Goal: Task Accomplishment & Management: Use online tool/utility

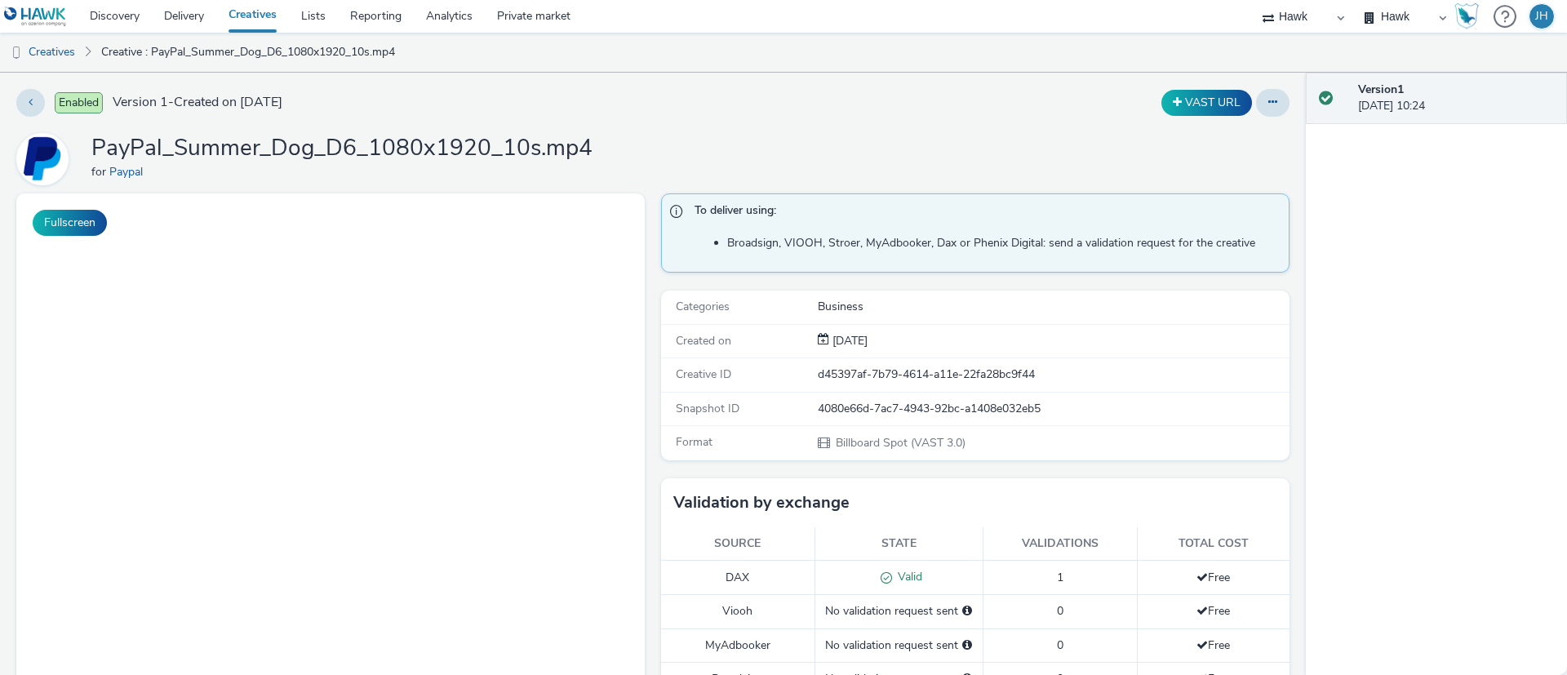
select select "11a7df10-284f-415c-b52a-427acf4c31ae"
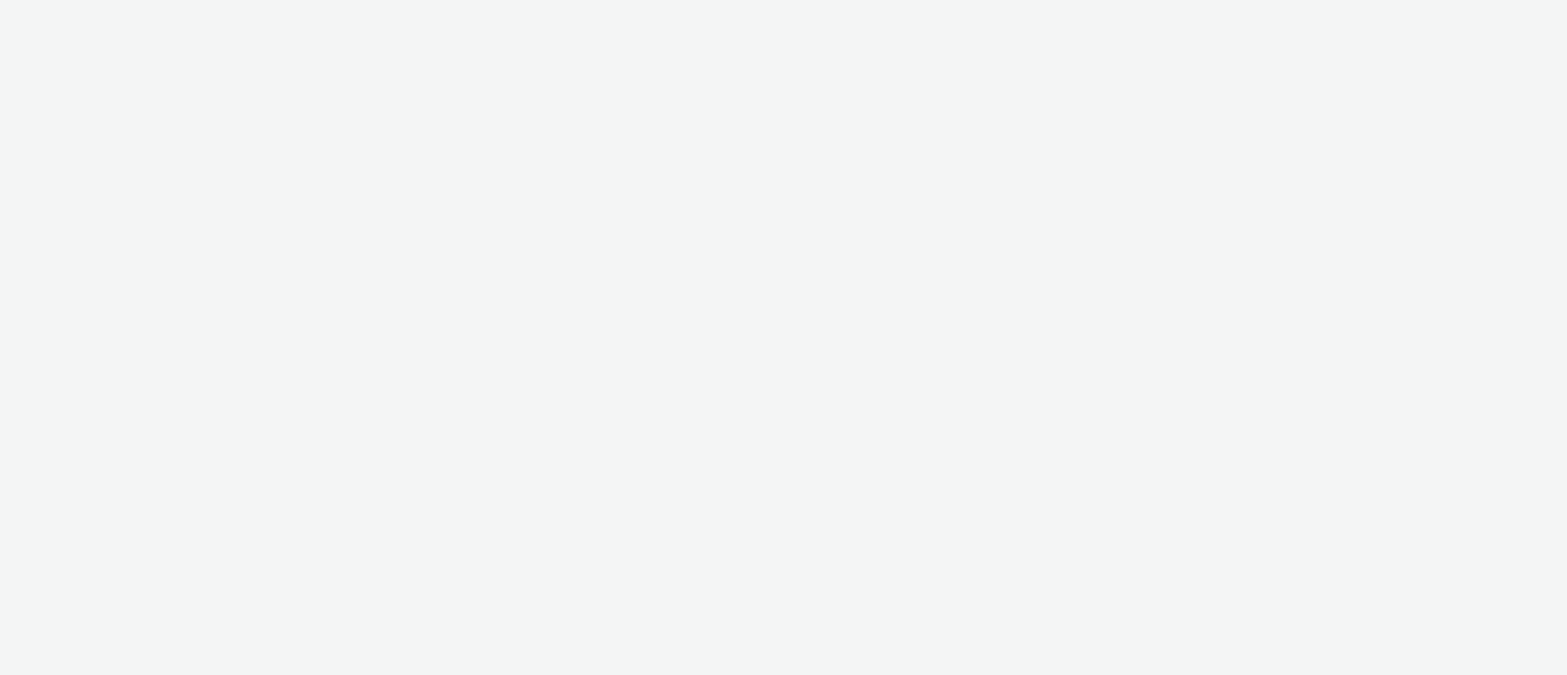
select select "11a7df10-284f-415c-b52a-427acf4c31ae"
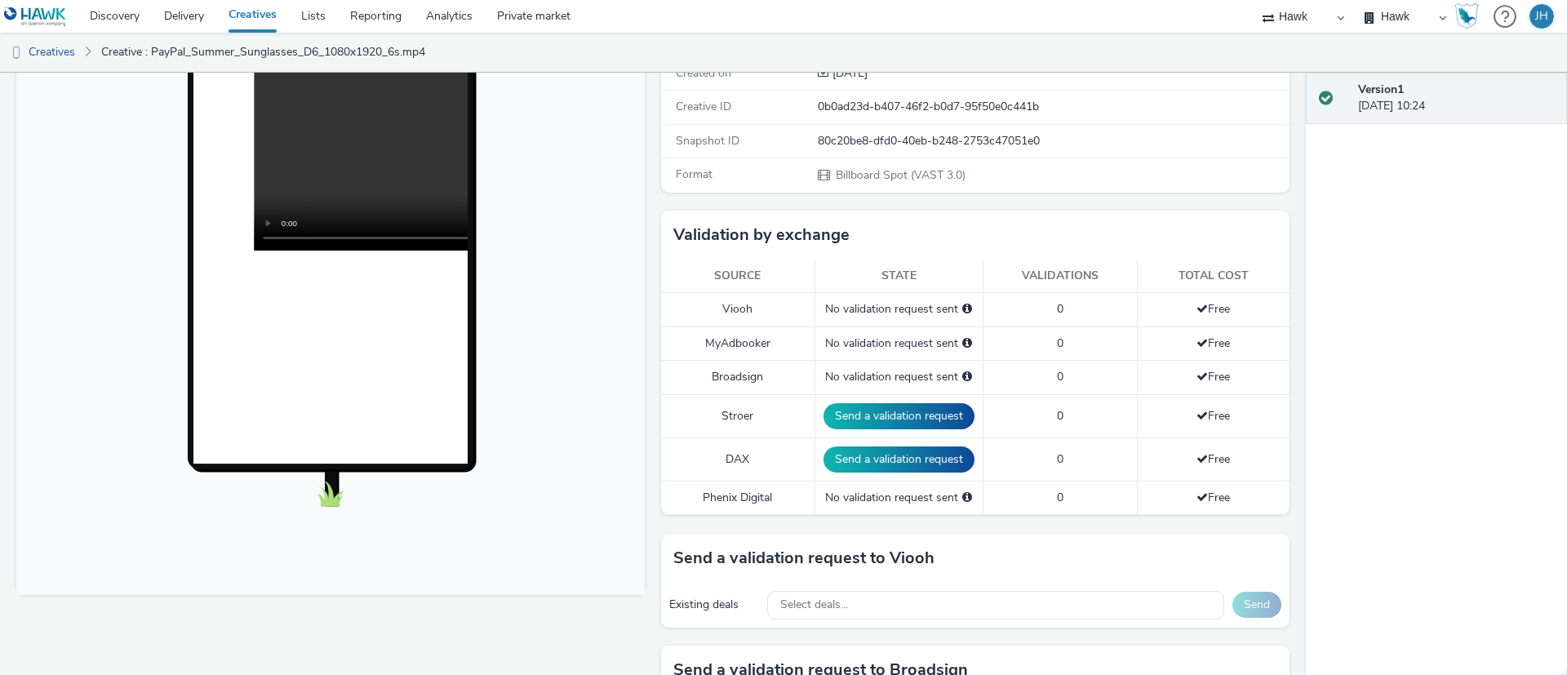
scroll to position [367, 0]
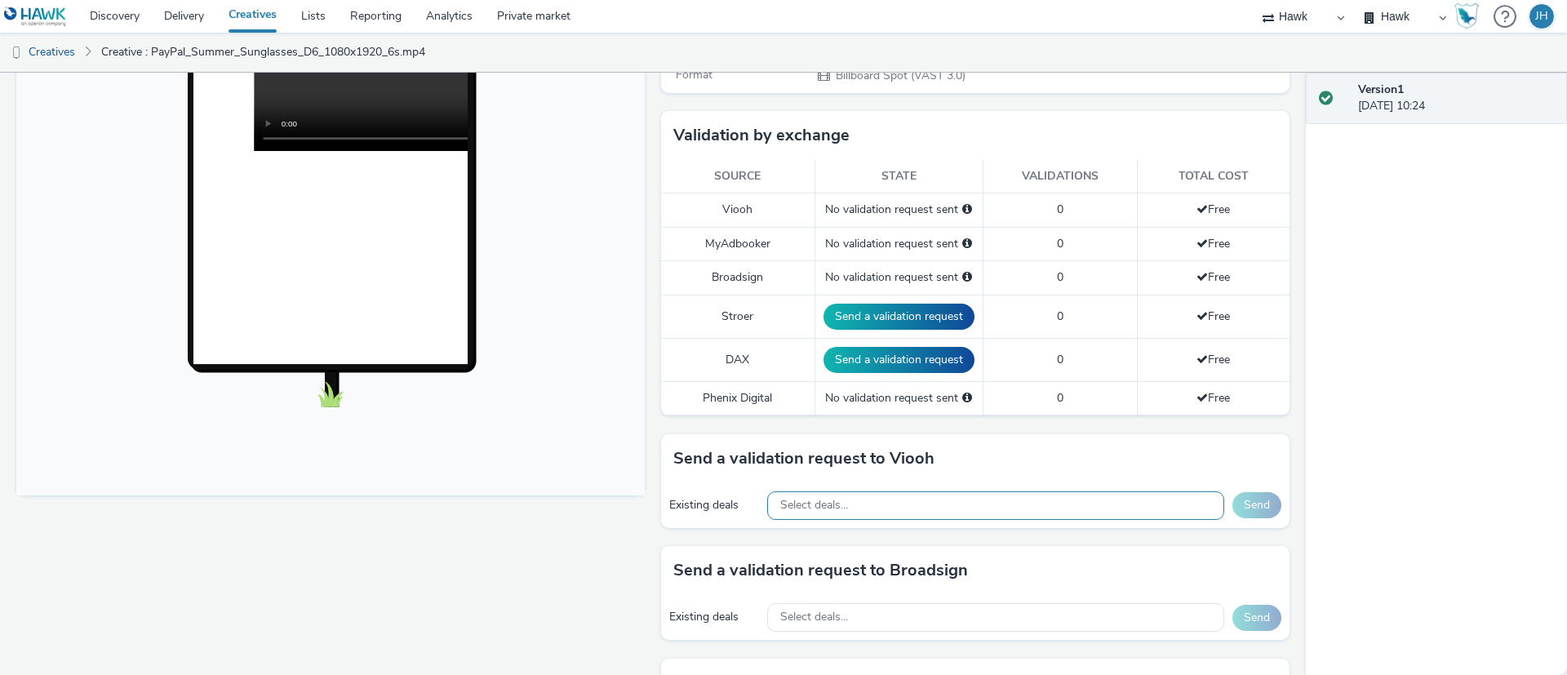
click at [817, 510] on span "Select deals..." at bounding box center [814, 506] width 68 height 14
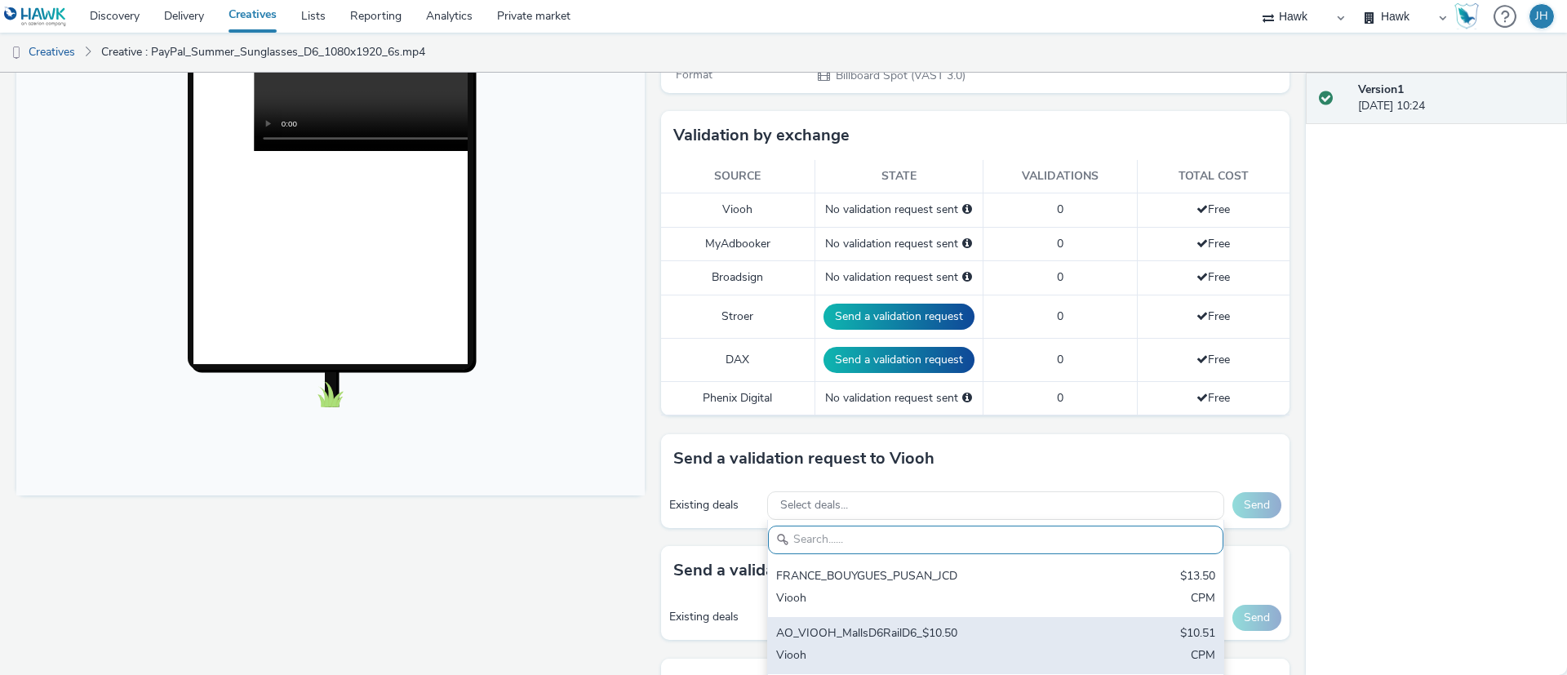
click at [891, 634] on div "AO_VIOOH_MallsD6RailD6_$10.50" at bounding box center [921, 634] width 290 height 19
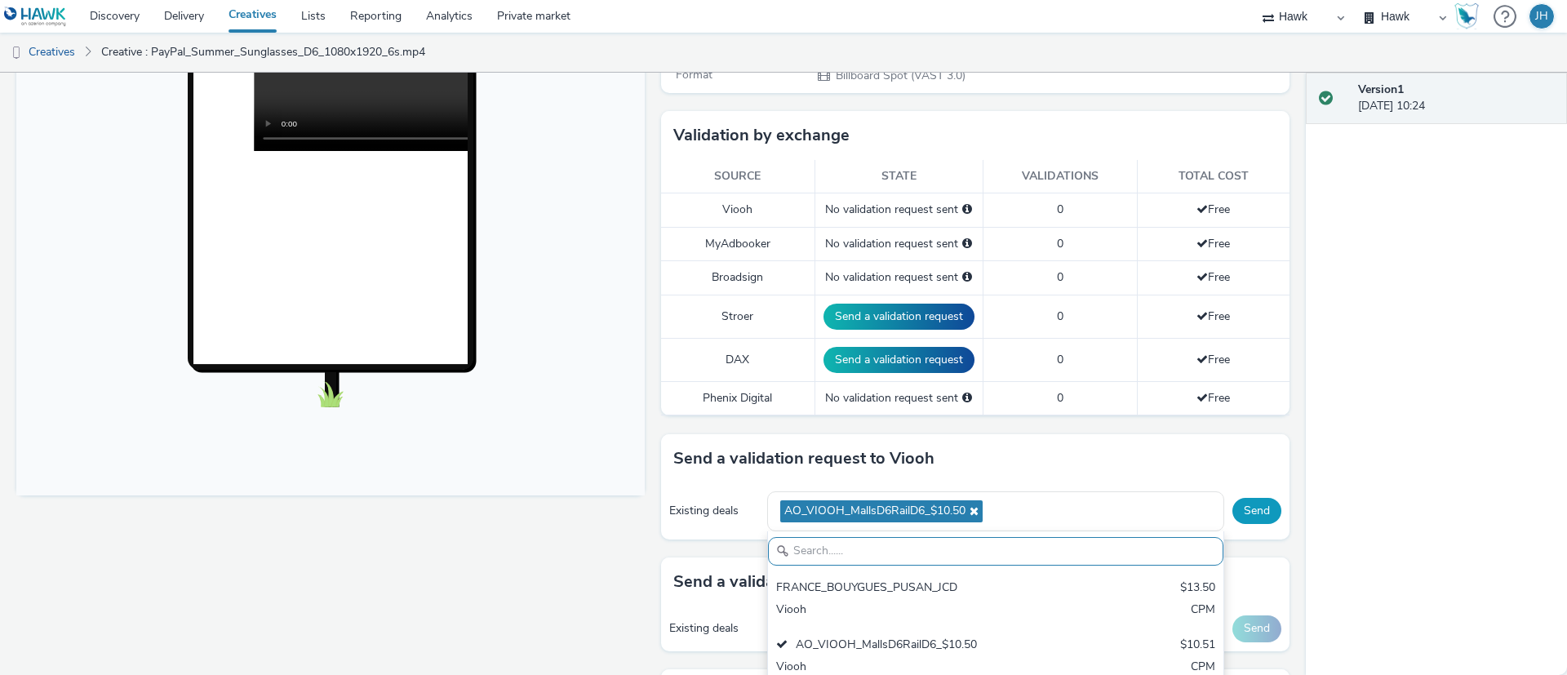
click at [1233, 510] on button "Send" at bounding box center [1257, 511] width 49 height 26
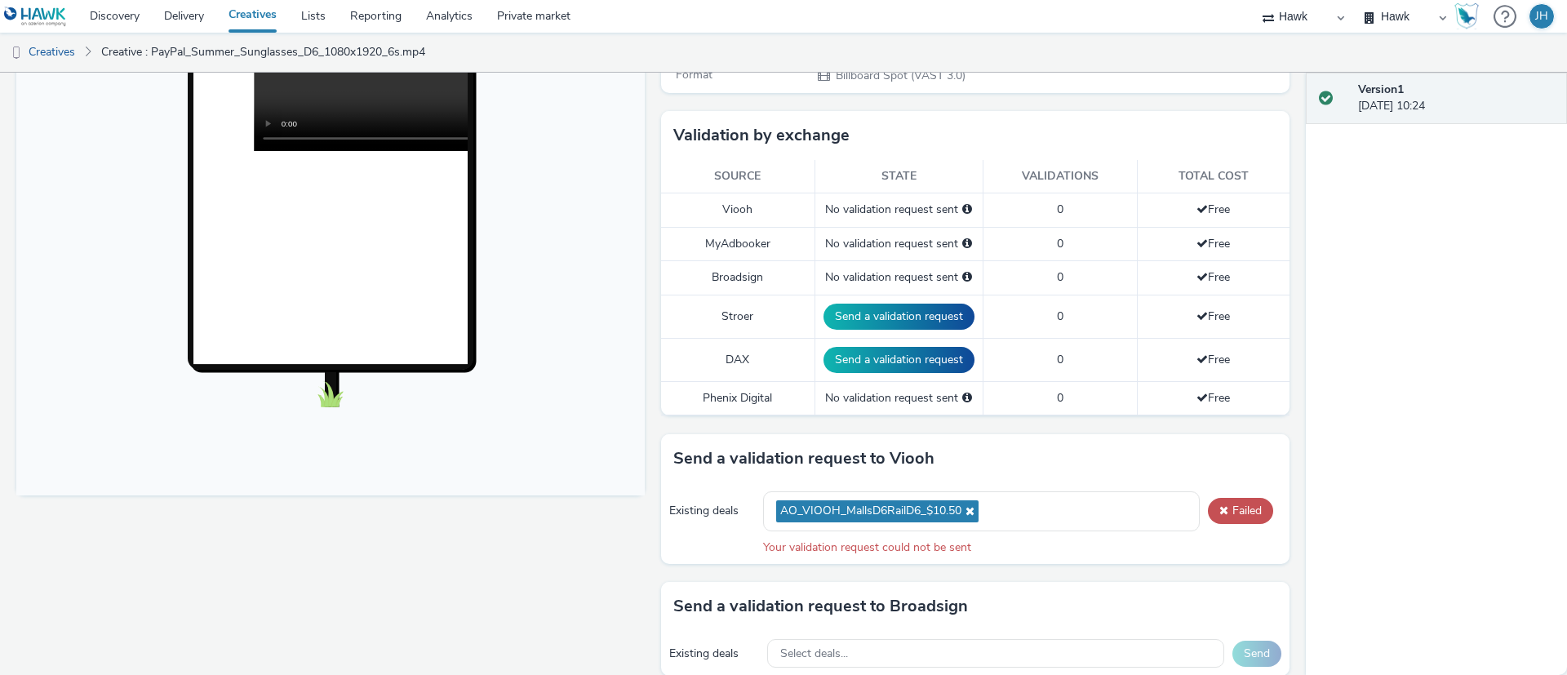
drag, startPoint x: 1227, startPoint y: 480, endPoint x: 1224, endPoint y: 498, distance: 18.1
click at [1227, 482] on div "Send a validation request to Viooh" at bounding box center [975, 458] width 629 height 49
click at [1224, 502] on button "Failed" at bounding box center [1240, 511] width 65 height 26
click at [1226, 512] on button "Failed" at bounding box center [1240, 511] width 65 height 26
click at [1226, 513] on button "Failed" at bounding box center [1240, 511] width 65 height 26
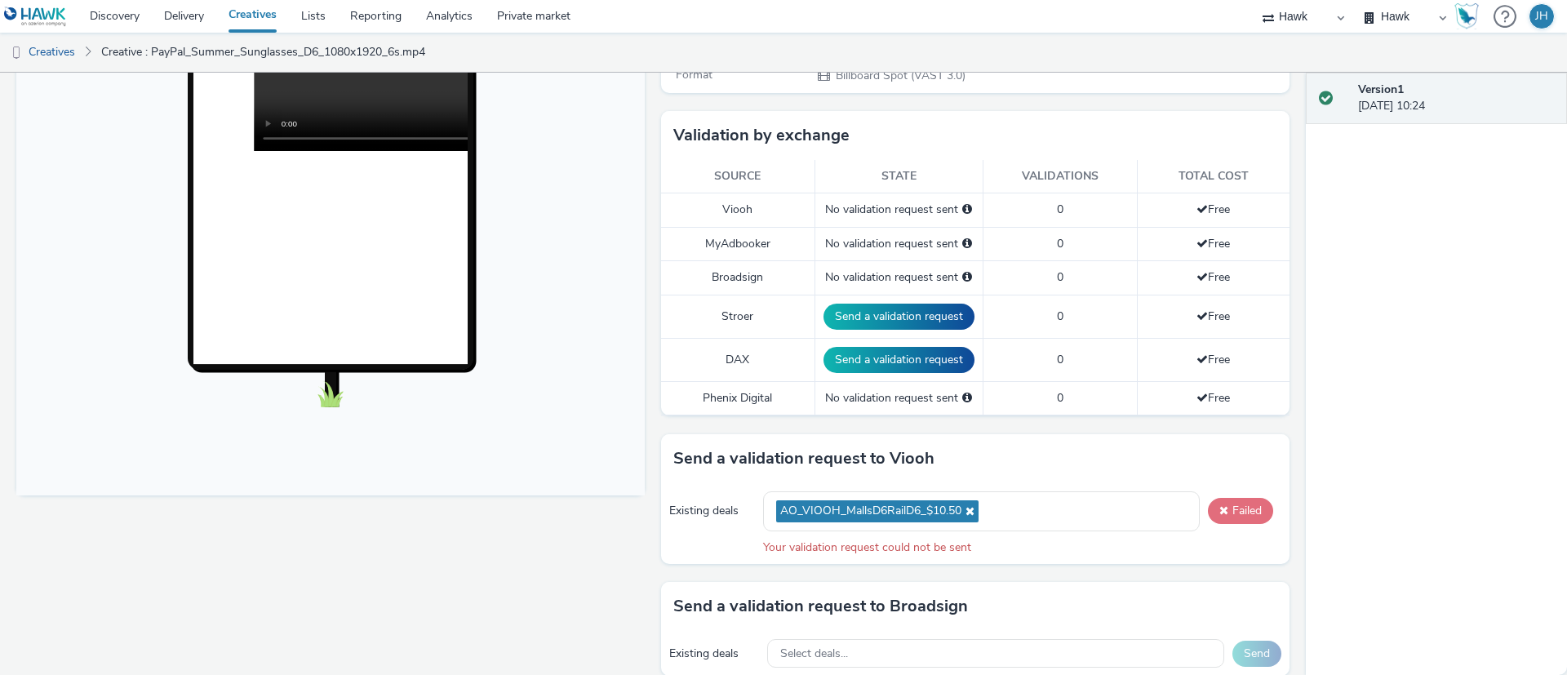
click at [1226, 514] on button "Failed" at bounding box center [1240, 511] width 65 height 26
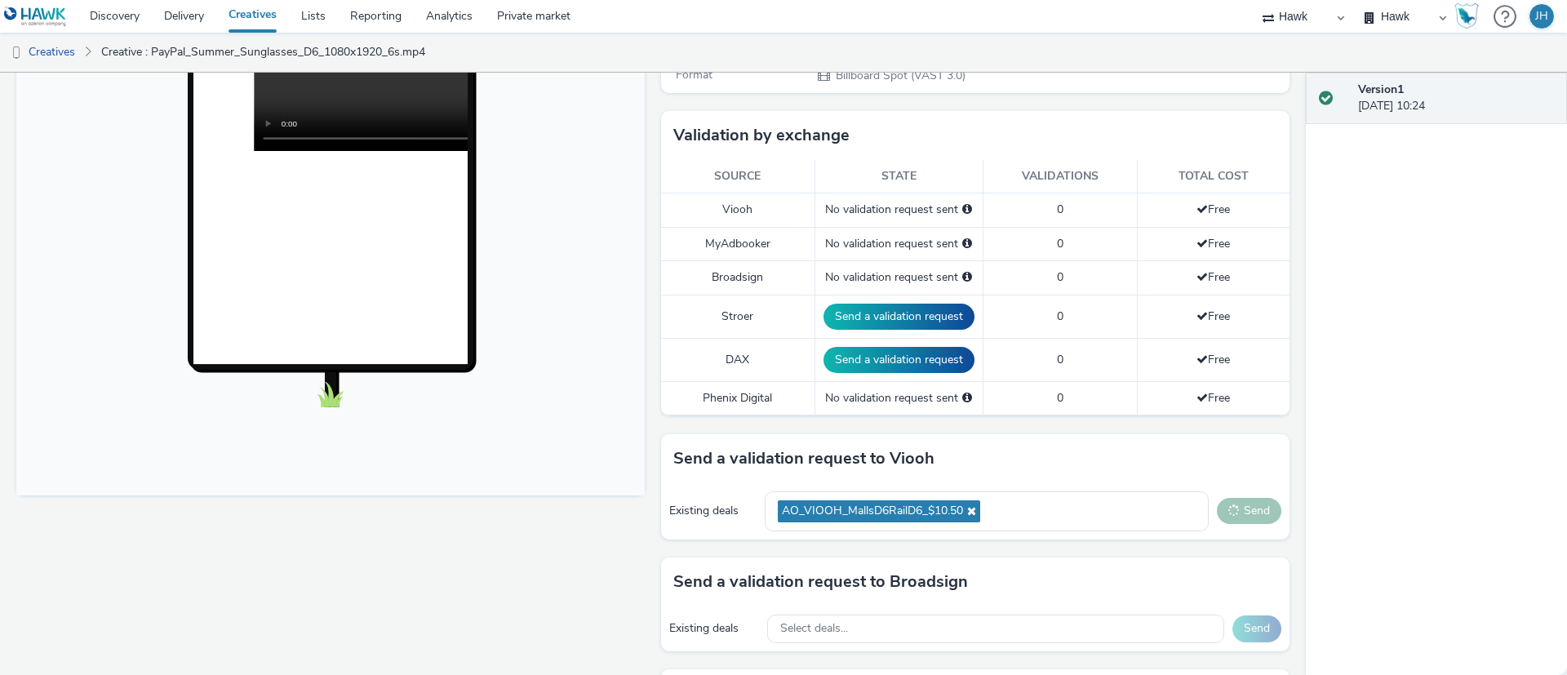
click at [1223, 504] on button "Send" at bounding box center [1249, 511] width 64 height 26
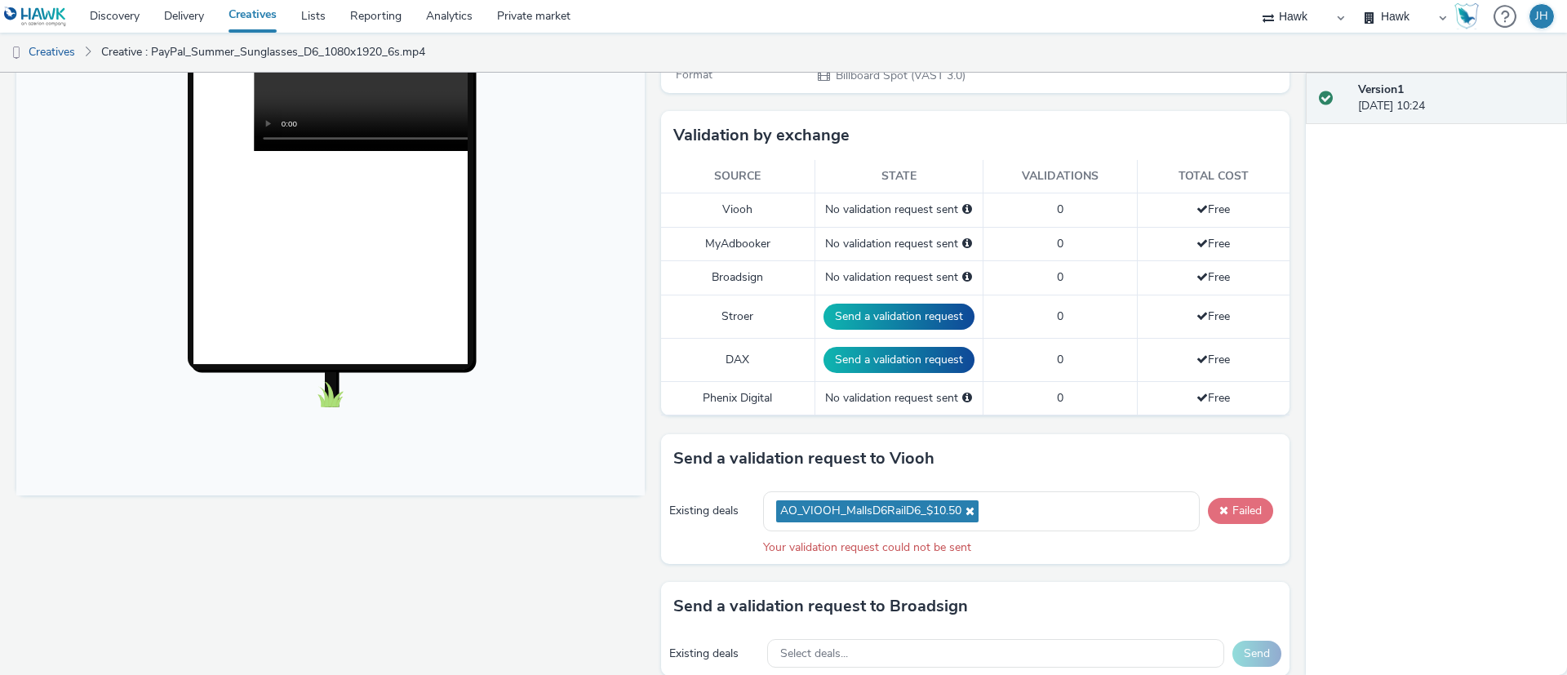
click at [1233, 514] on button "Failed" at bounding box center [1240, 511] width 65 height 26
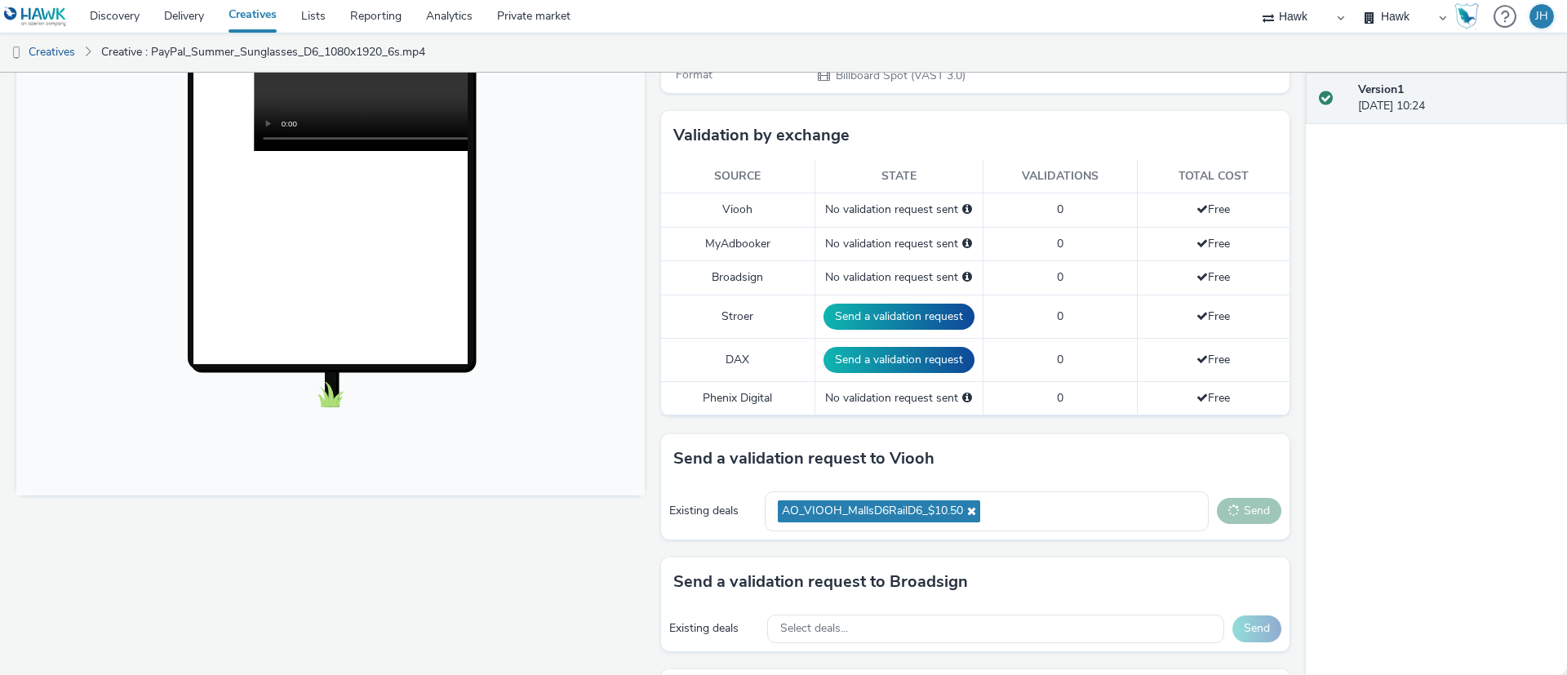
click at [1236, 517] on button "Send" at bounding box center [1249, 511] width 64 height 26
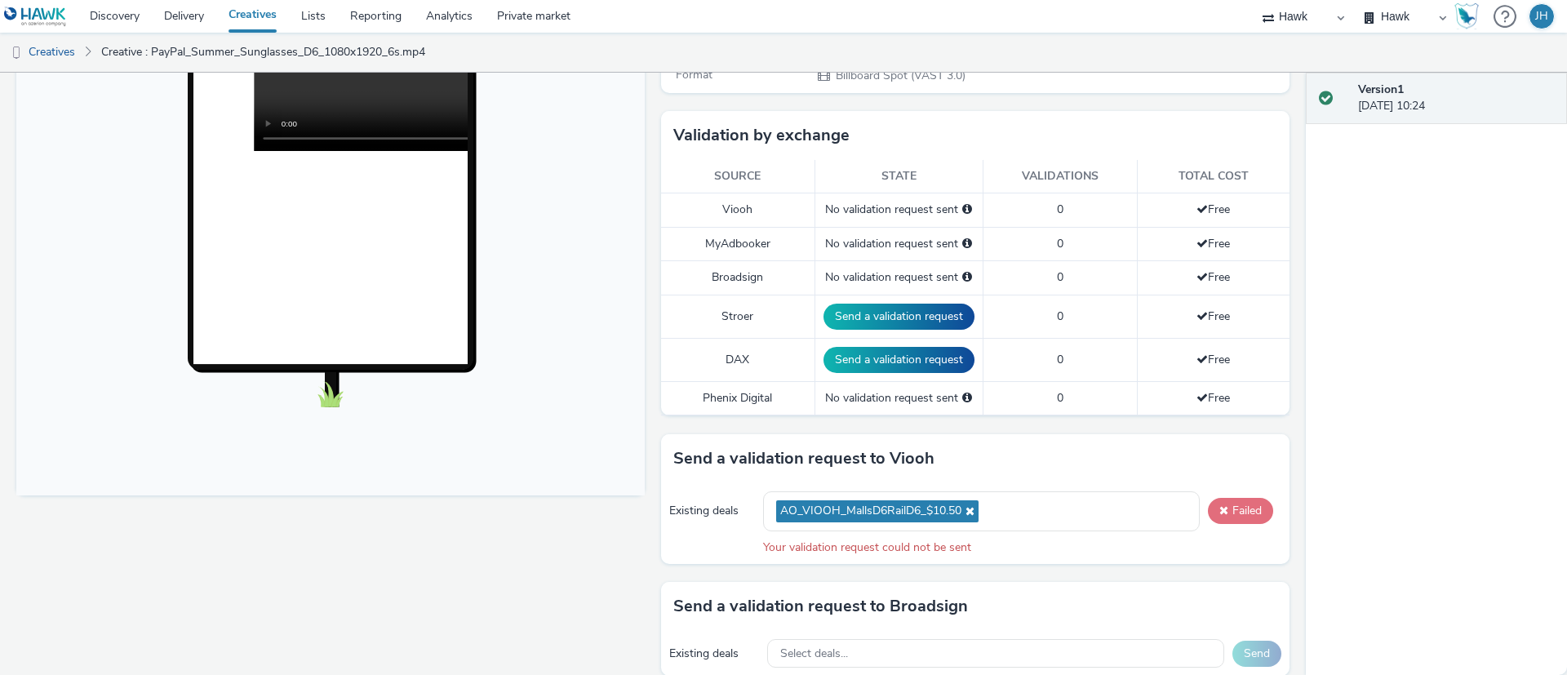
click at [1236, 517] on button "Failed" at bounding box center [1240, 511] width 65 height 26
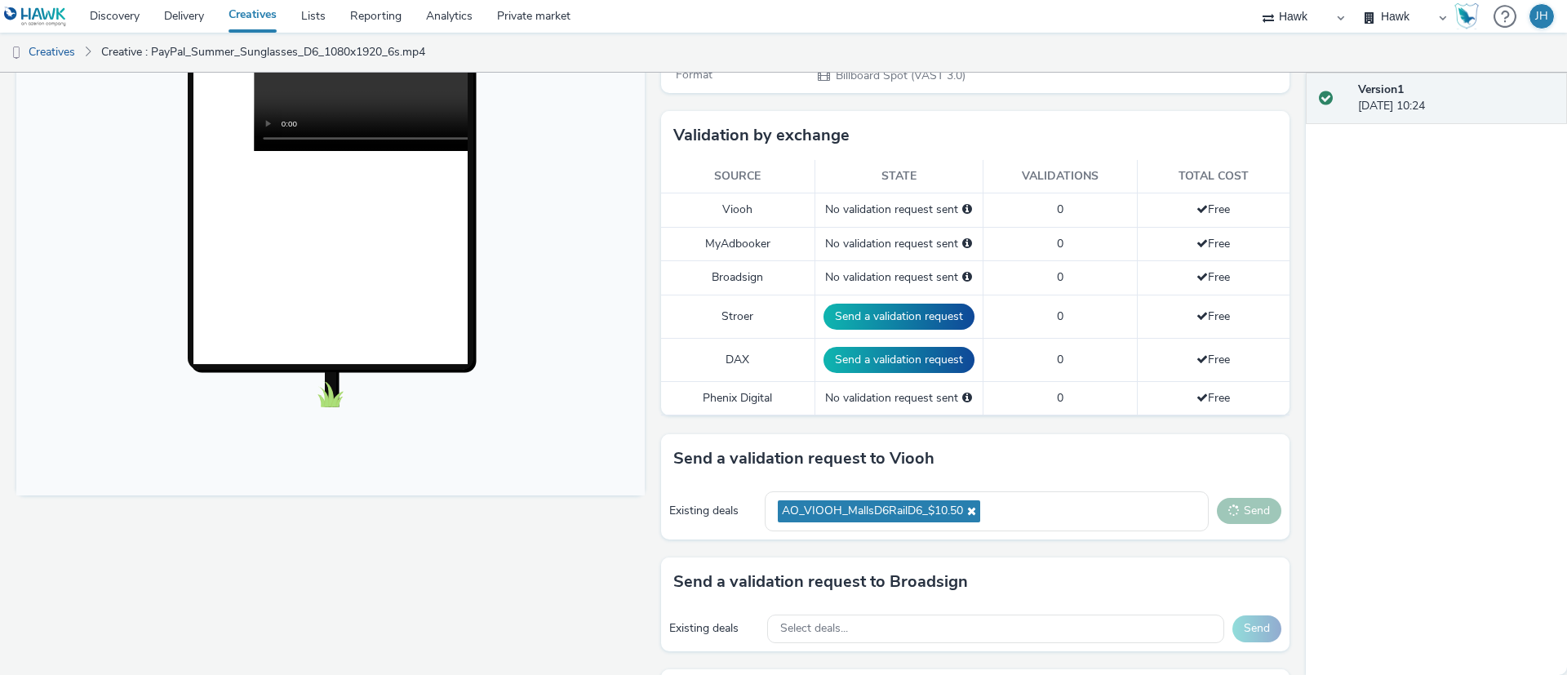
click at [1236, 517] on button "Send" at bounding box center [1249, 511] width 64 height 26
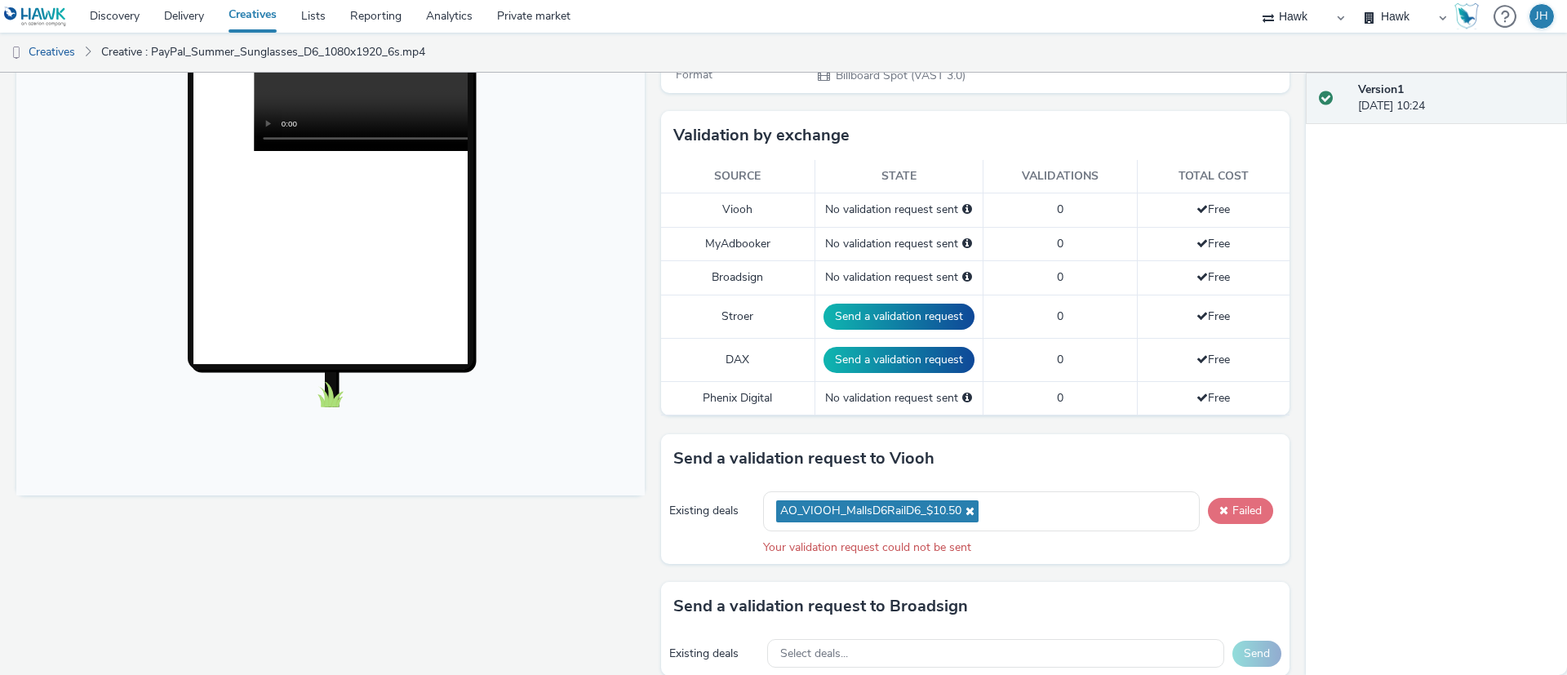
click at [1236, 517] on button "Failed" at bounding box center [1240, 511] width 65 height 26
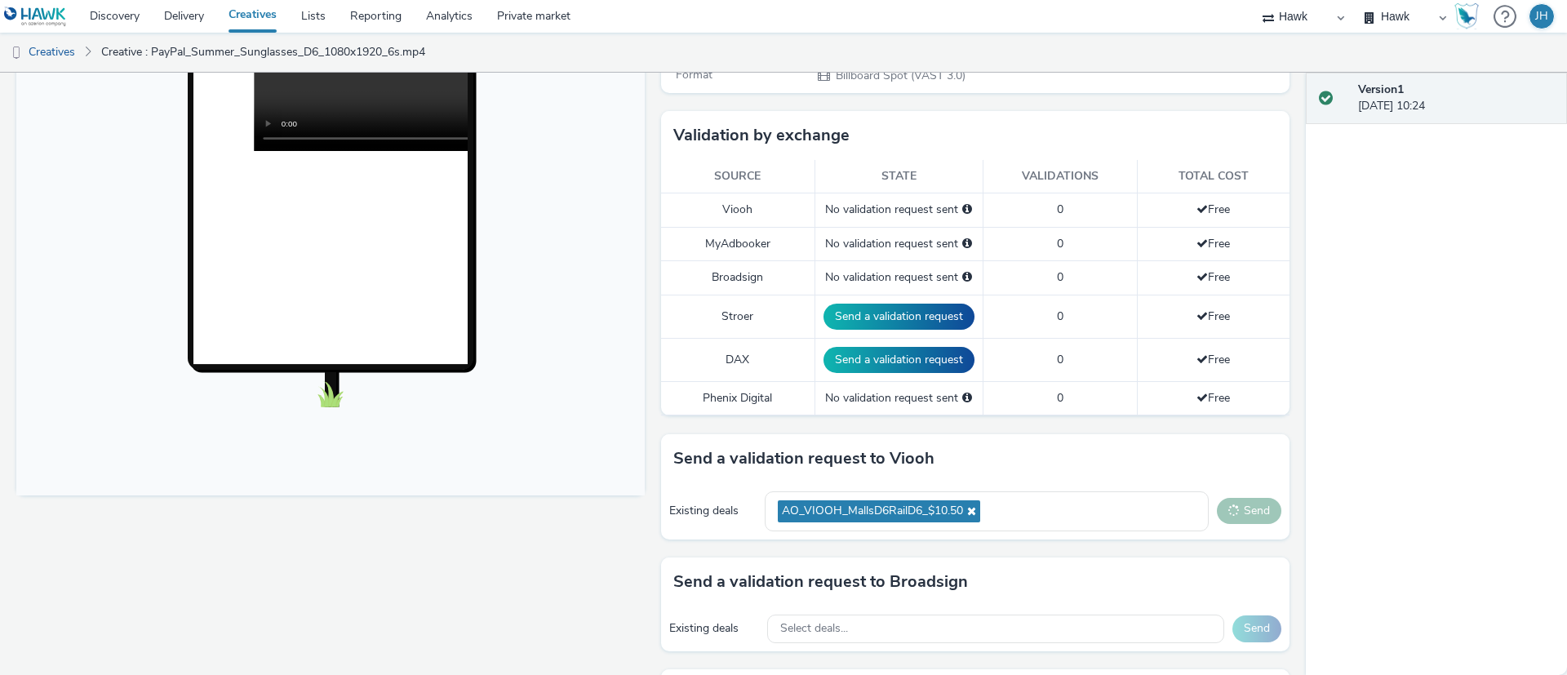
click at [1237, 517] on button "Send" at bounding box center [1249, 511] width 64 height 26
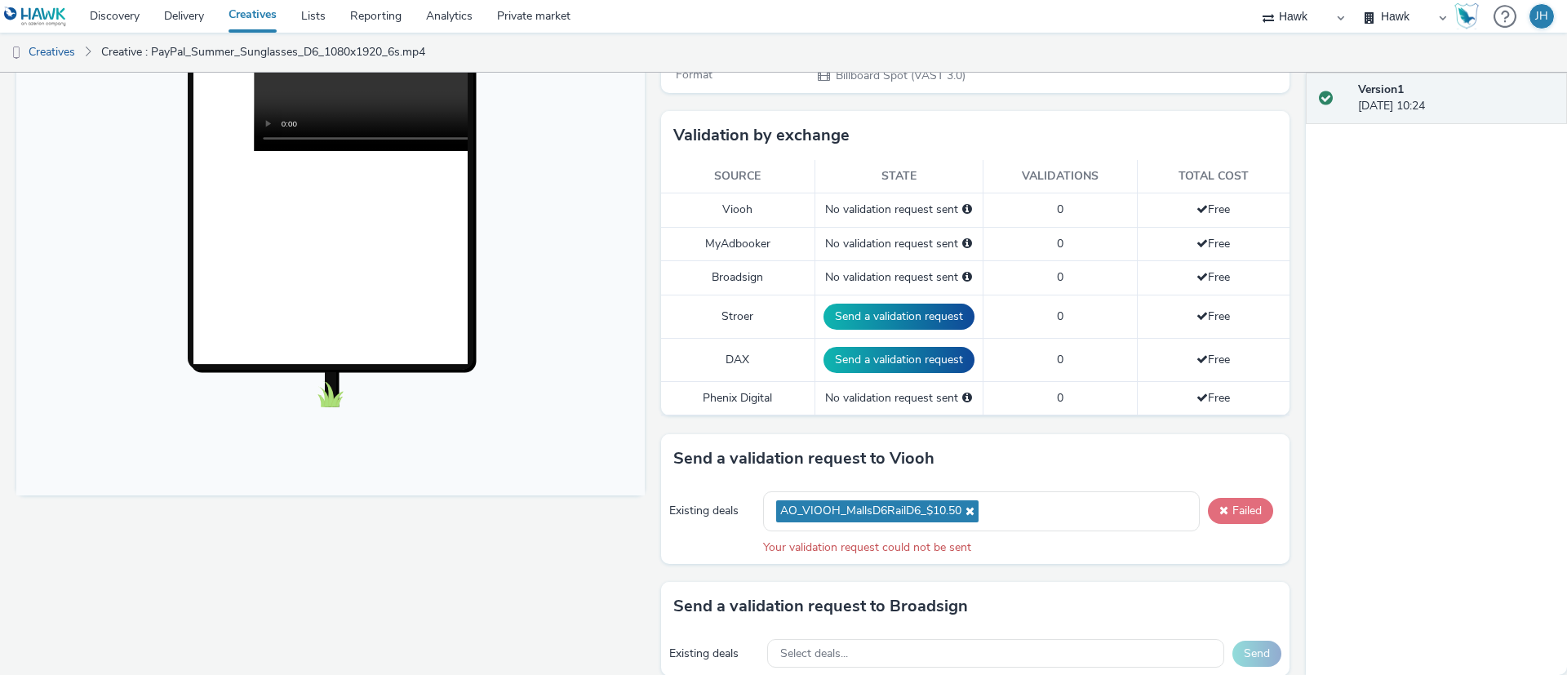
click at [1237, 517] on button "Failed" at bounding box center [1240, 511] width 65 height 26
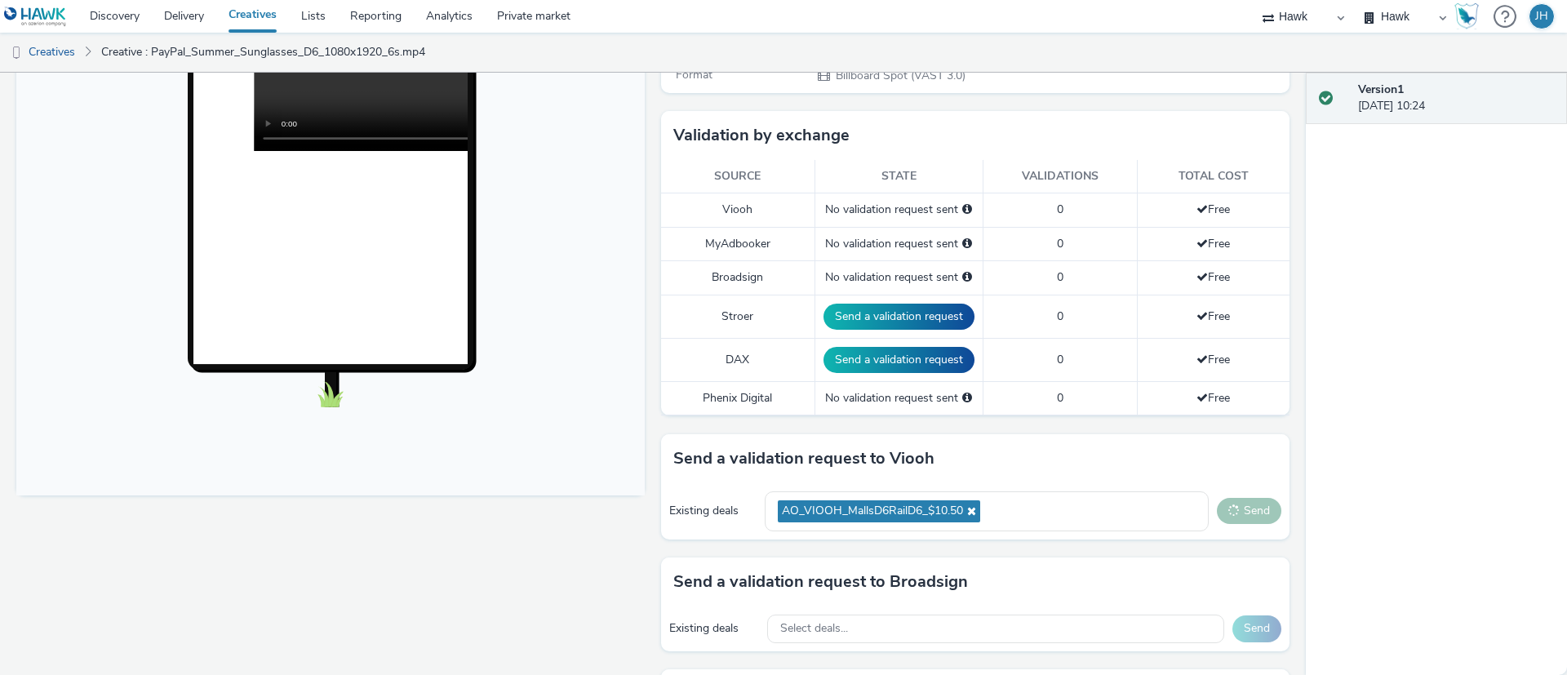
click at [1237, 513] on button "Send" at bounding box center [1249, 511] width 64 height 26
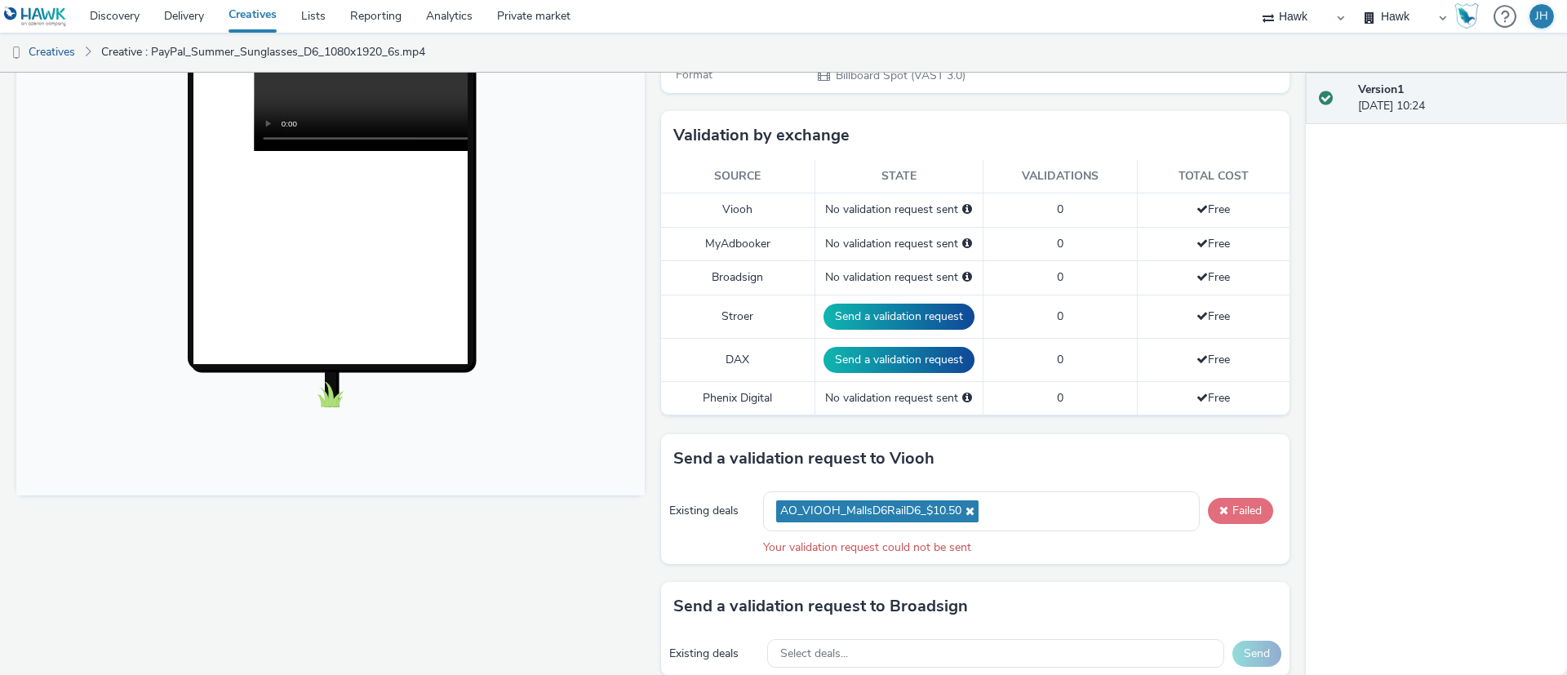
click at [1237, 514] on button "Failed" at bounding box center [1240, 511] width 65 height 26
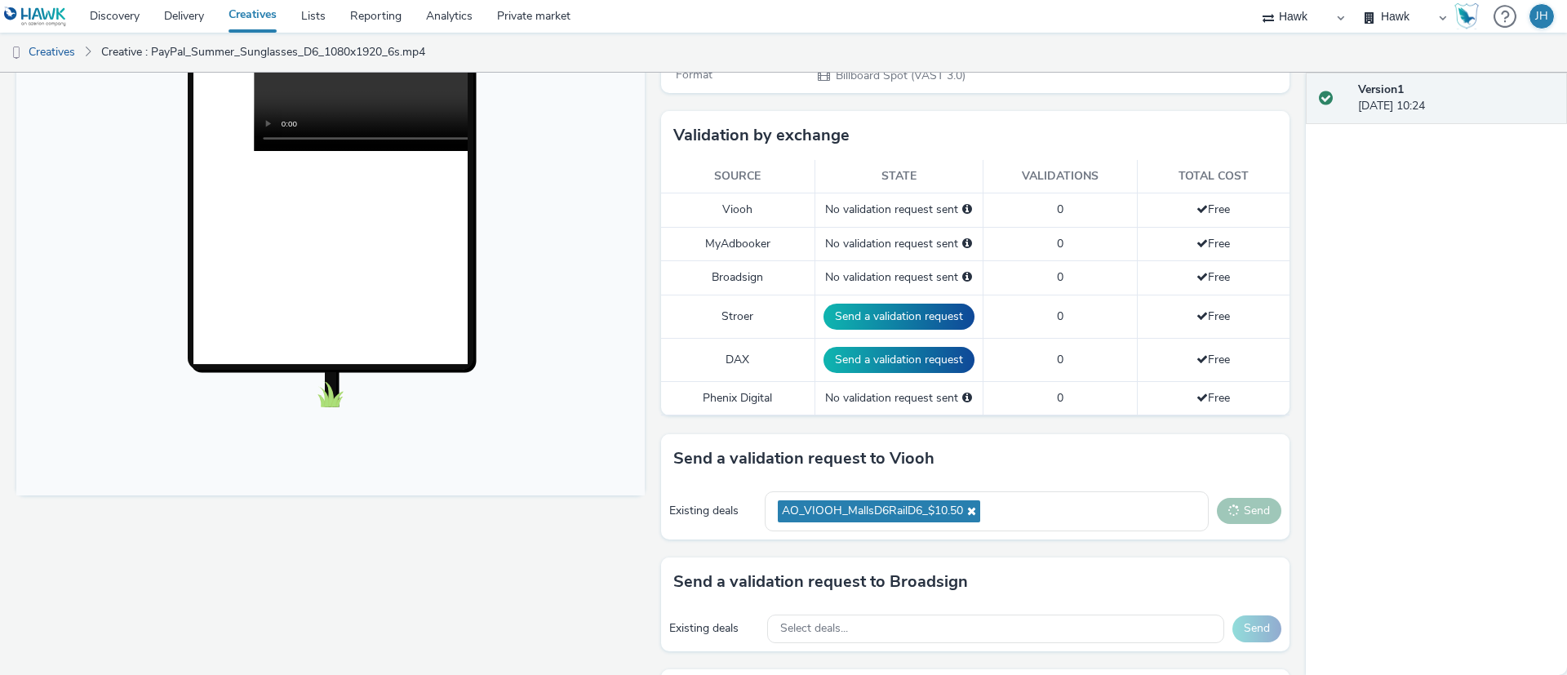
click at [1237, 513] on button "Send" at bounding box center [1249, 511] width 64 height 26
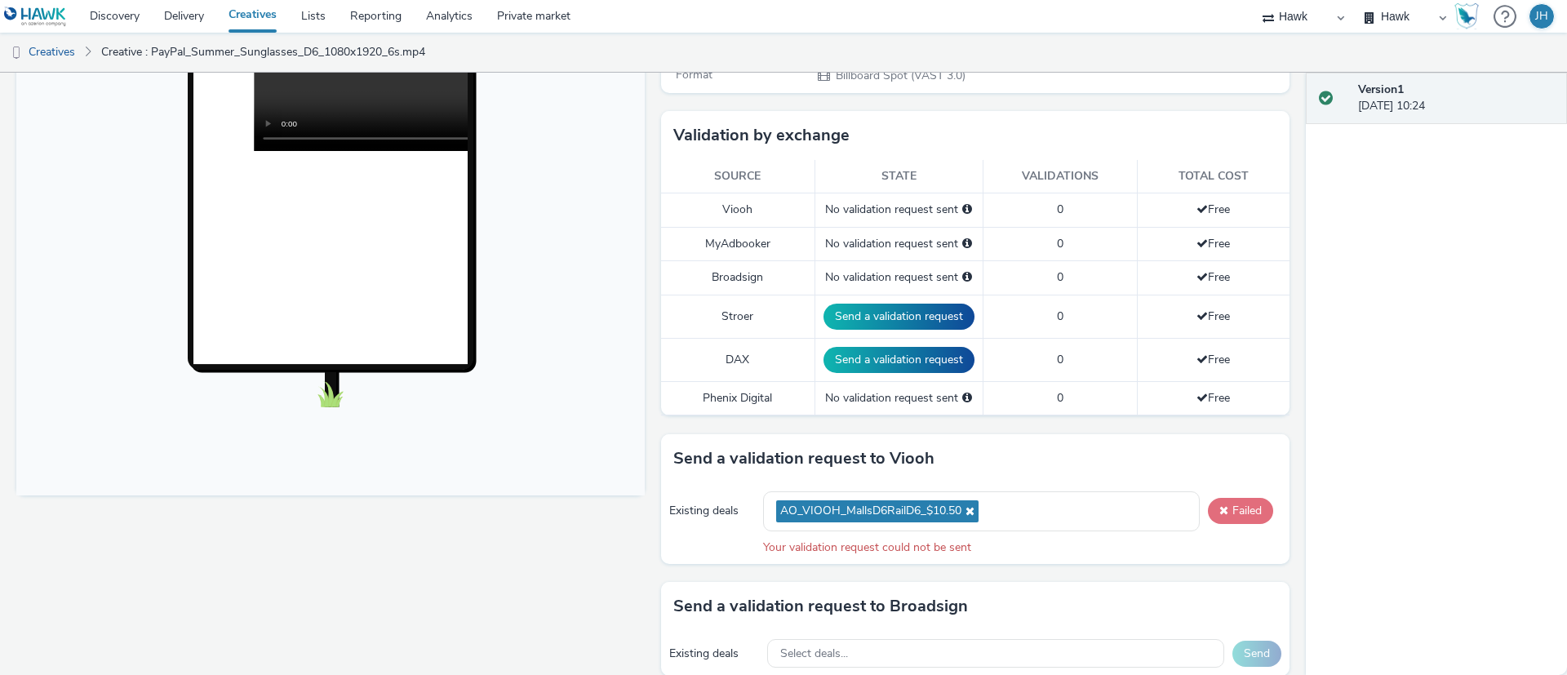
click at [1238, 514] on button "Failed" at bounding box center [1240, 511] width 65 height 26
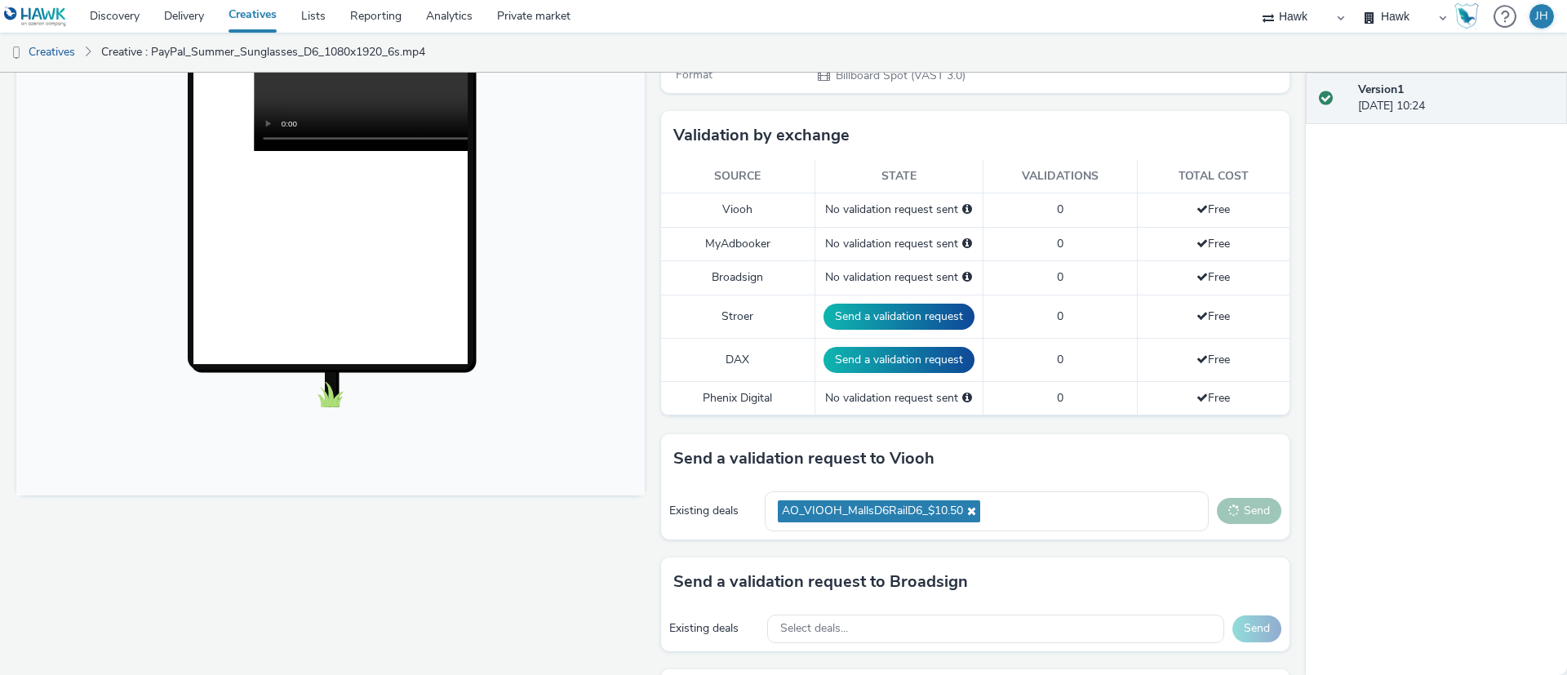
click at [1238, 514] on button "Send" at bounding box center [1249, 511] width 64 height 26
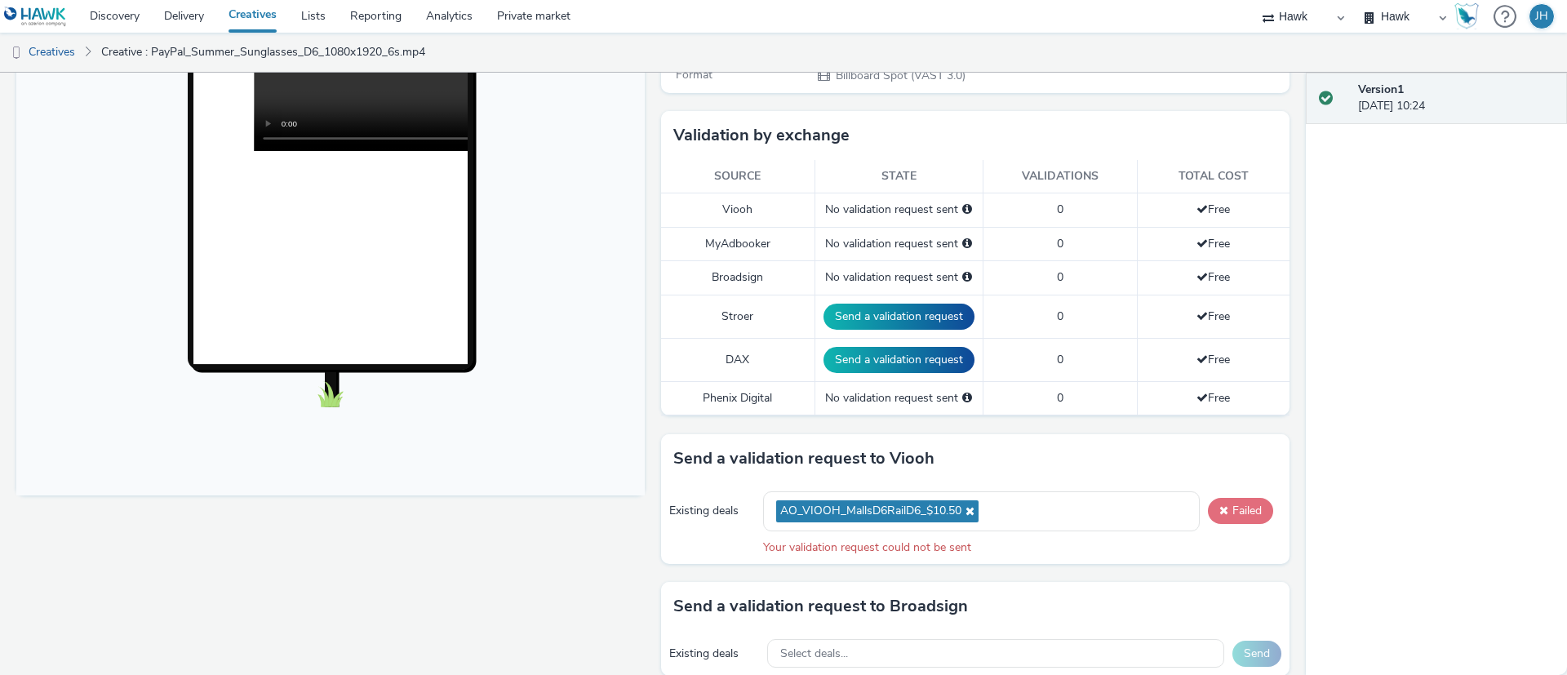
click at [1238, 514] on button "Failed" at bounding box center [1240, 511] width 65 height 26
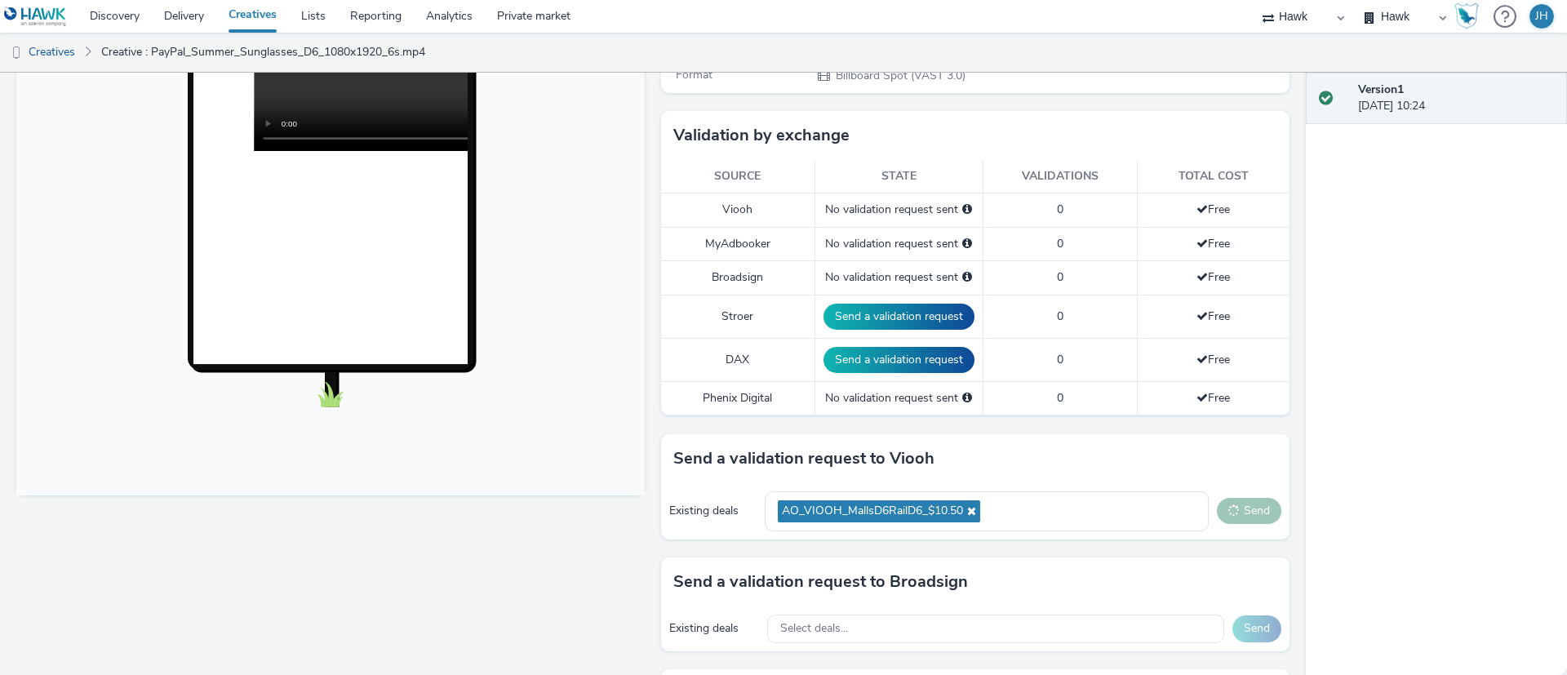
click at [1238, 514] on button "Send" at bounding box center [1249, 511] width 64 height 26
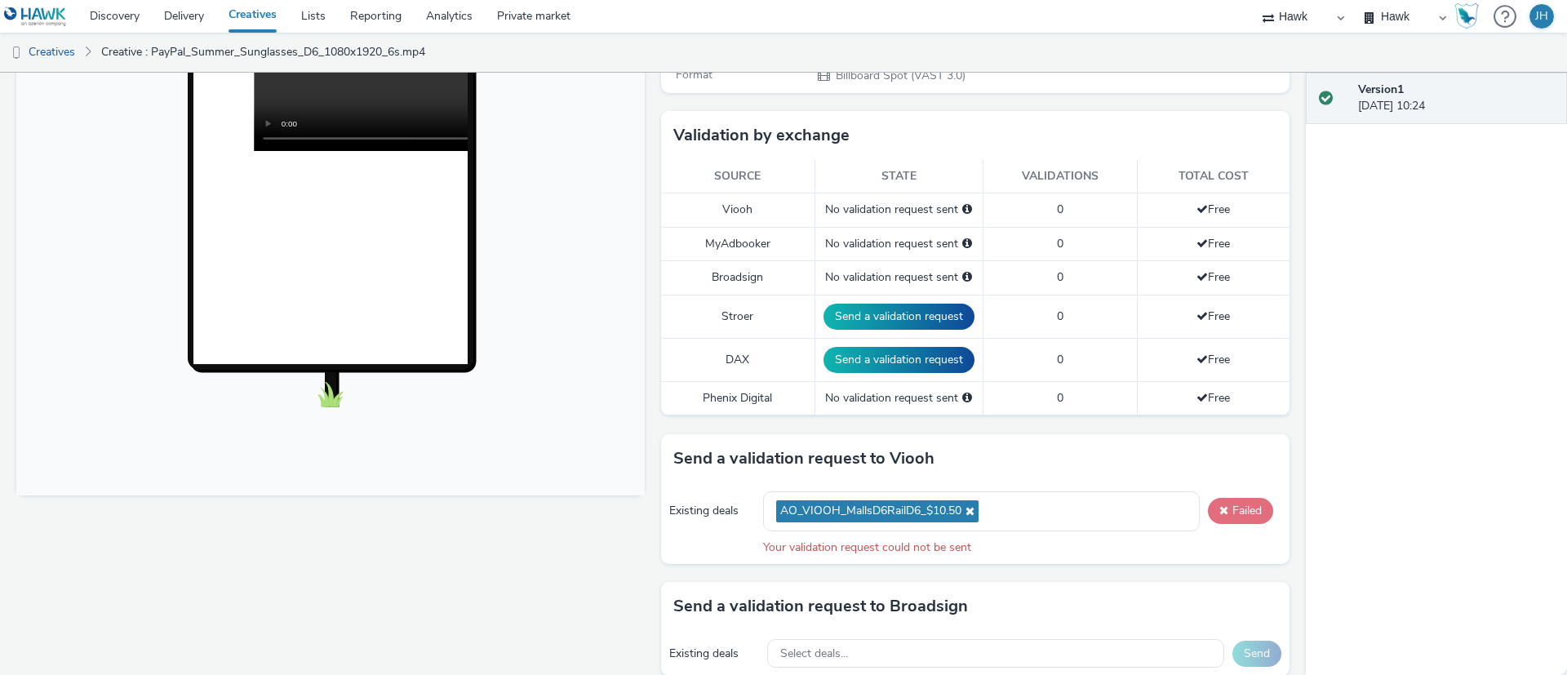
click at [1238, 514] on button "Failed" at bounding box center [1240, 511] width 65 height 26
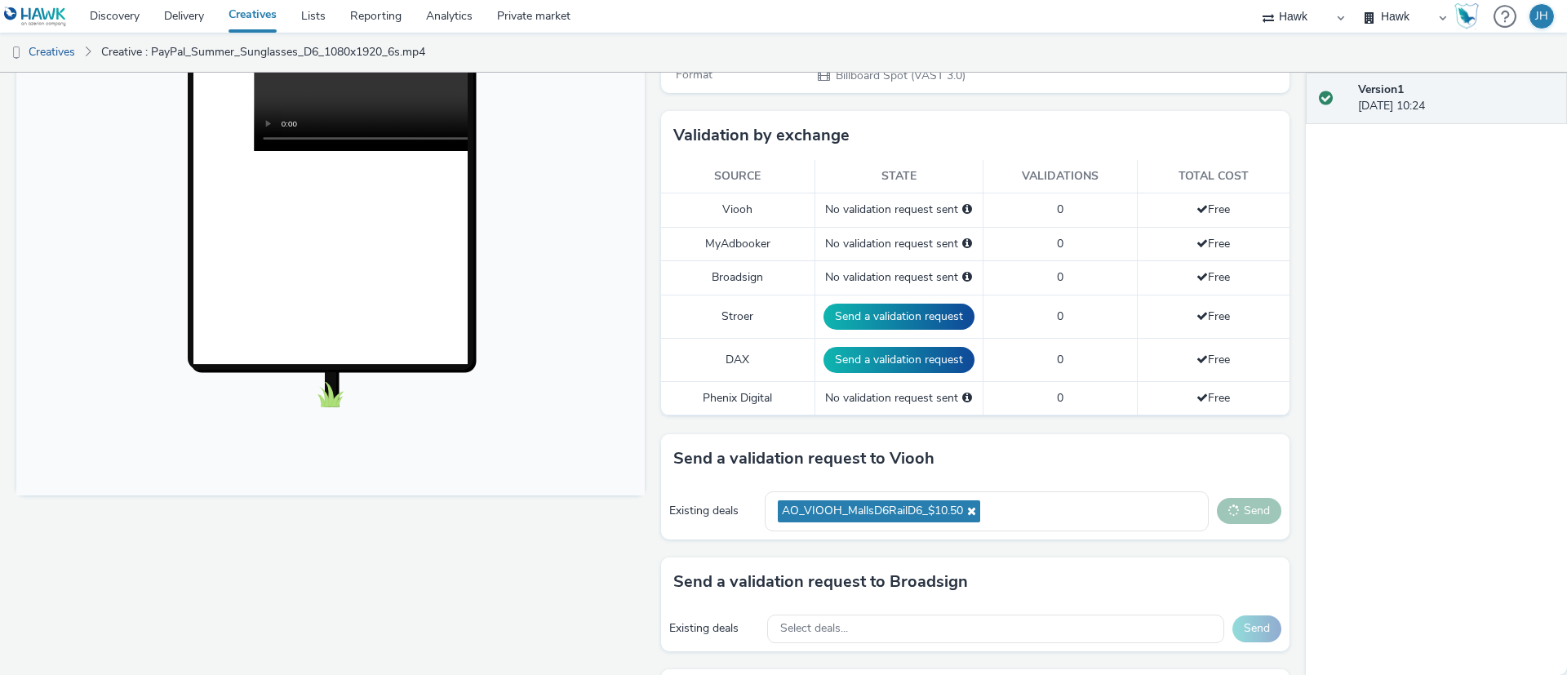
click at [1238, 514] on button "Send" at bounding box center [1249, 511] width 64 height 26
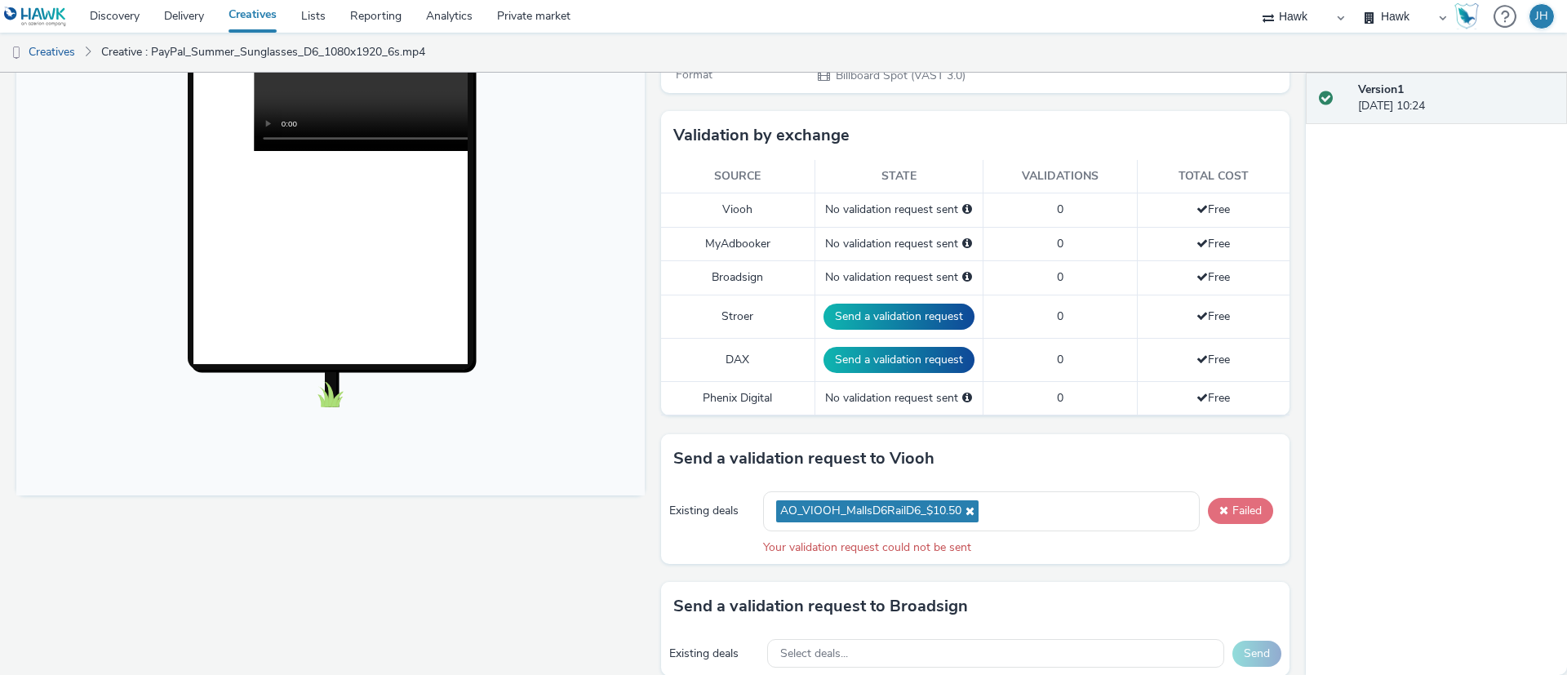
click at [1238, 514] on button "Failed" at bounding box center [1240, 511] width 65 height 26
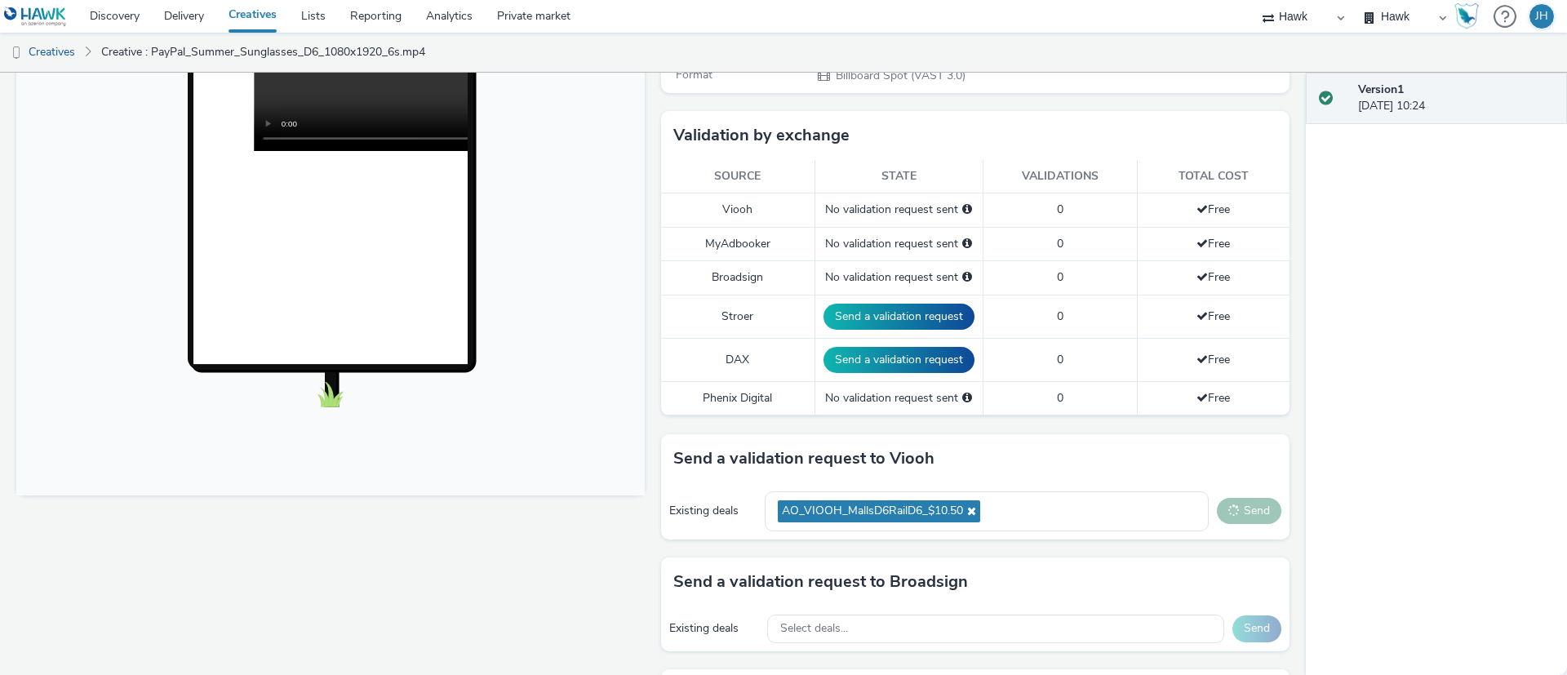
click at [1238, 514] on button "Send" at bounding box center [1249, 511] width 64 height 26
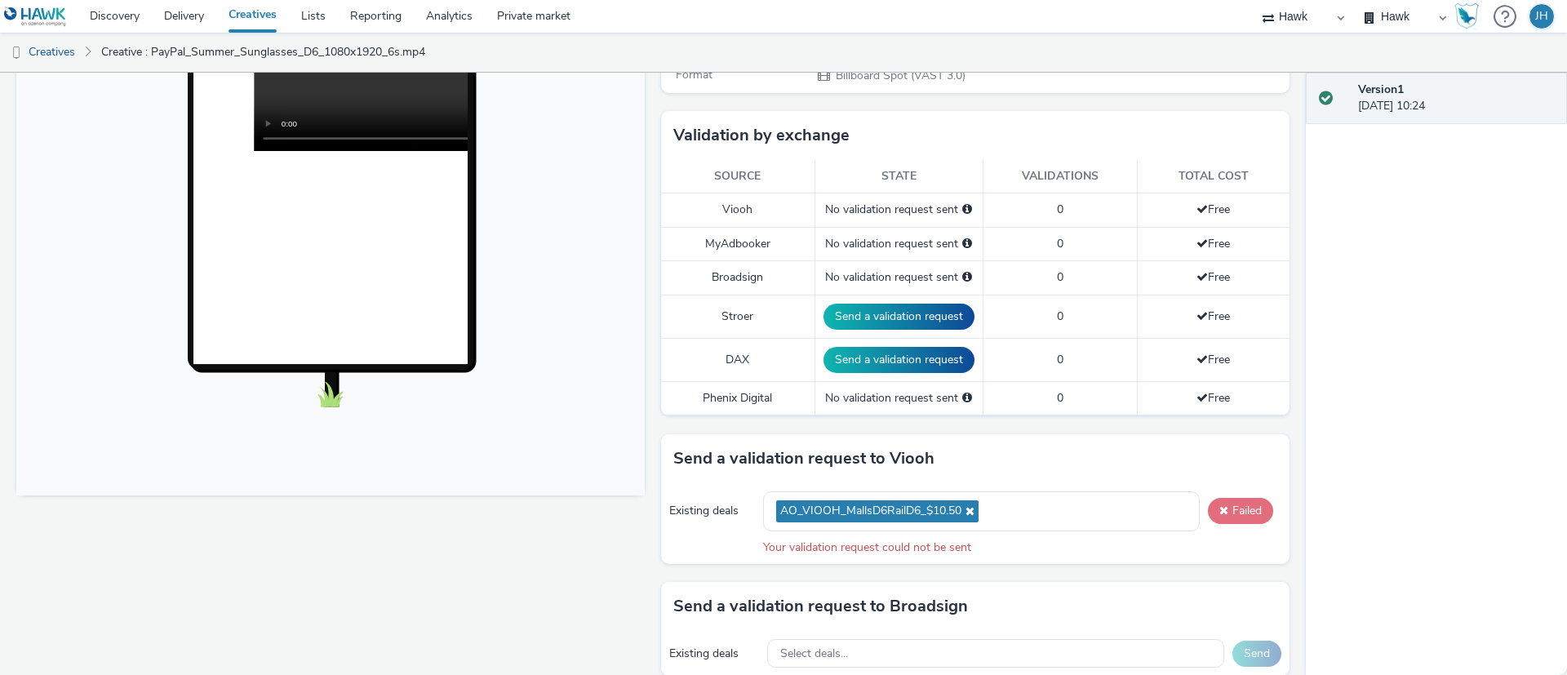
click at [1230, 509] on button "Failed" at bounding box center [1240, 511] width 65 height 26
click at [1219, 514] on span at bounding box center [1223, 509] width 9 height 11
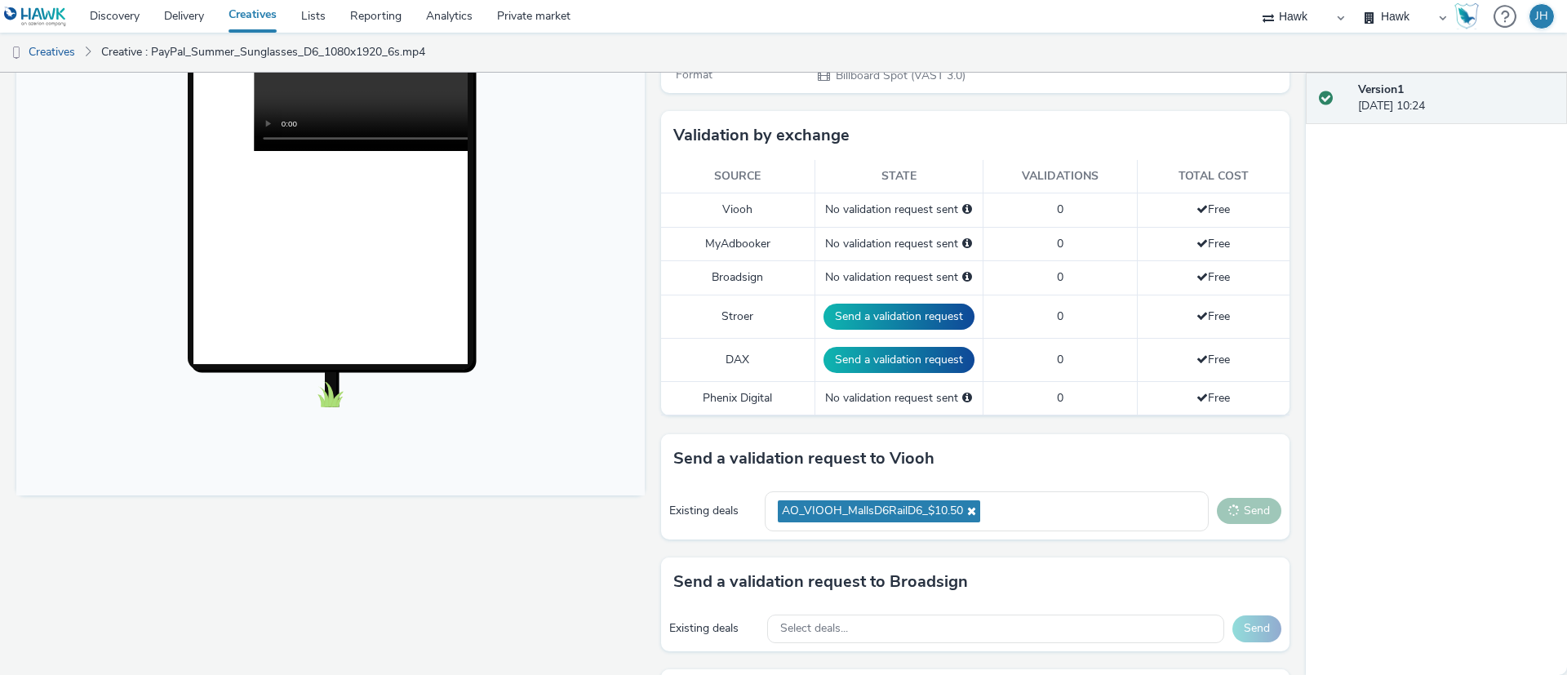
click at [1217, 517] on button "Send" at bounding box center [1249, 511] width 64 height 26
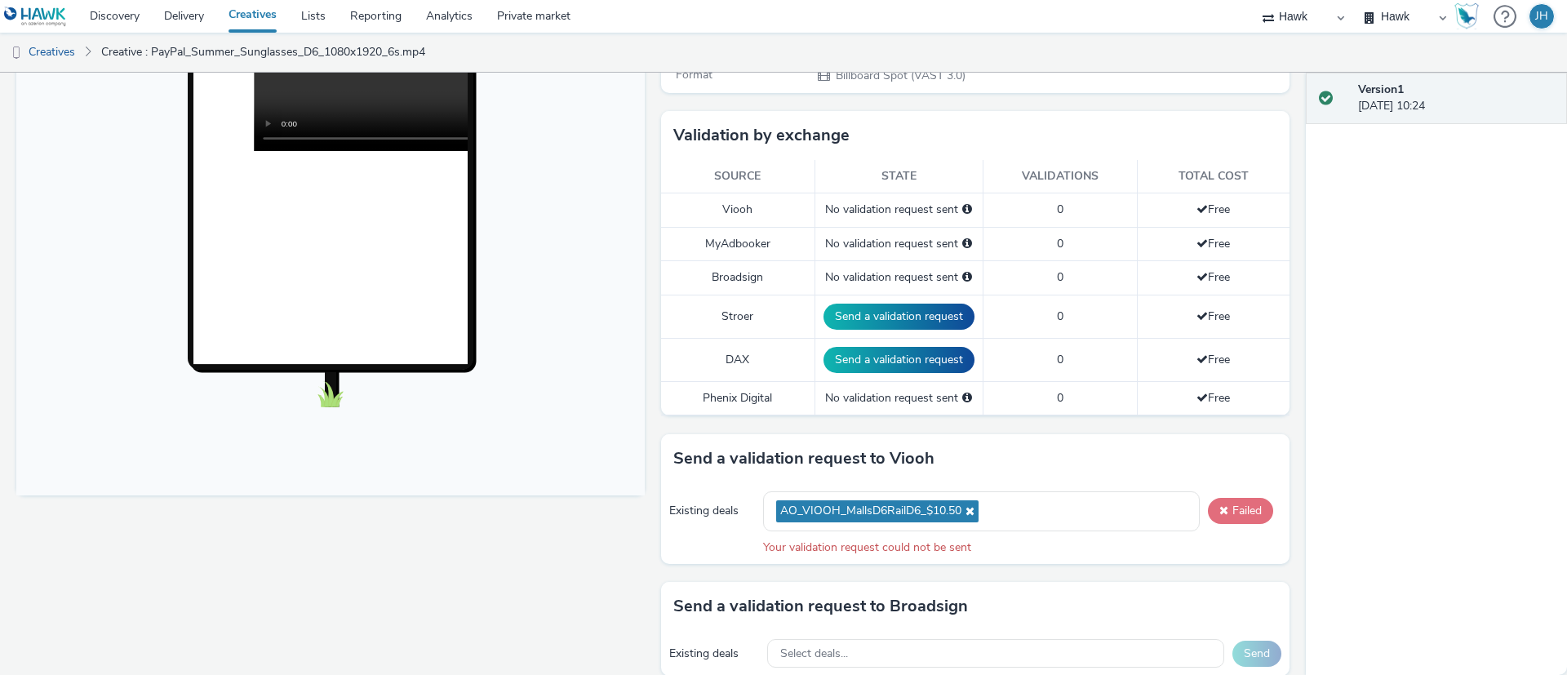
click at [1208, 517] on button "Failed" at bounding box center [1240, 511] width 65 height 26
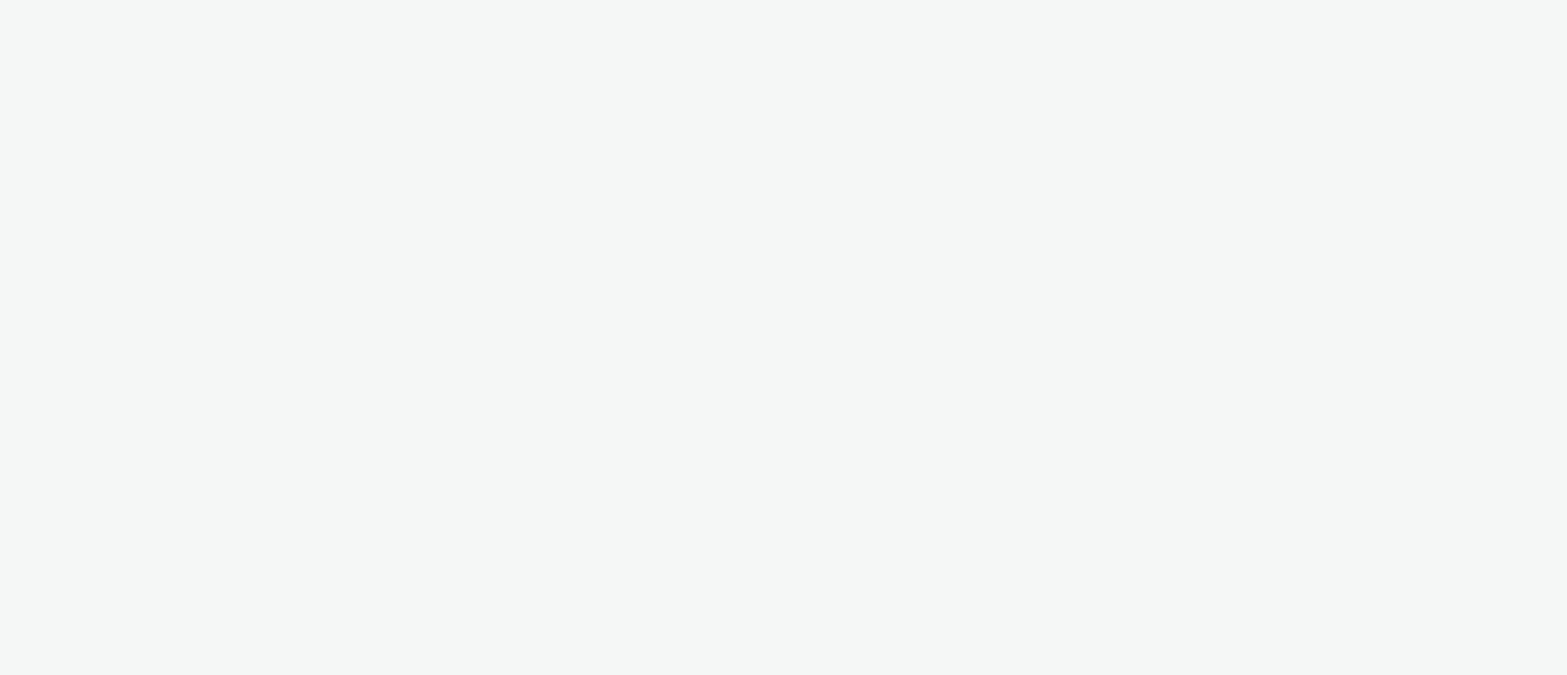
select select "11a7df10-284f-415c-b52a-427acf4c31ae"
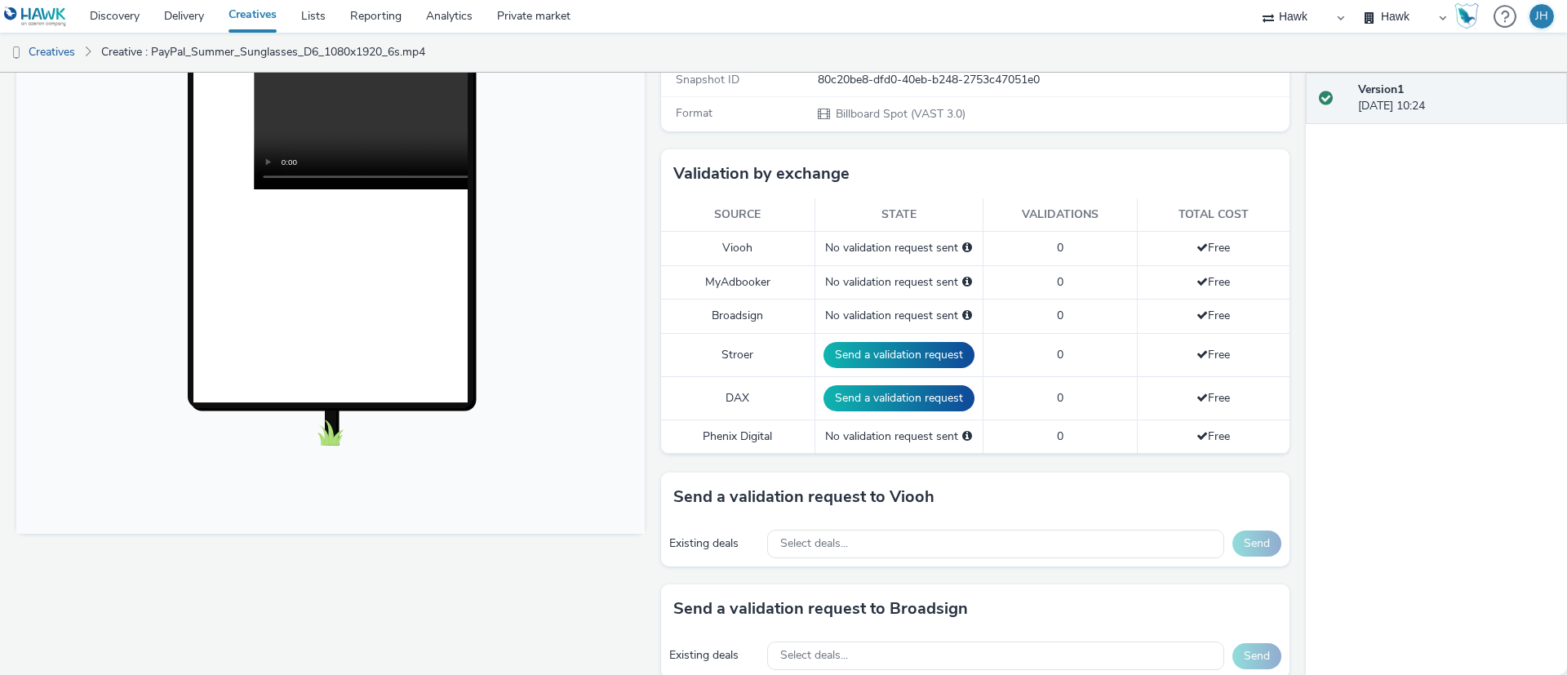
scroll to position [367, 0]
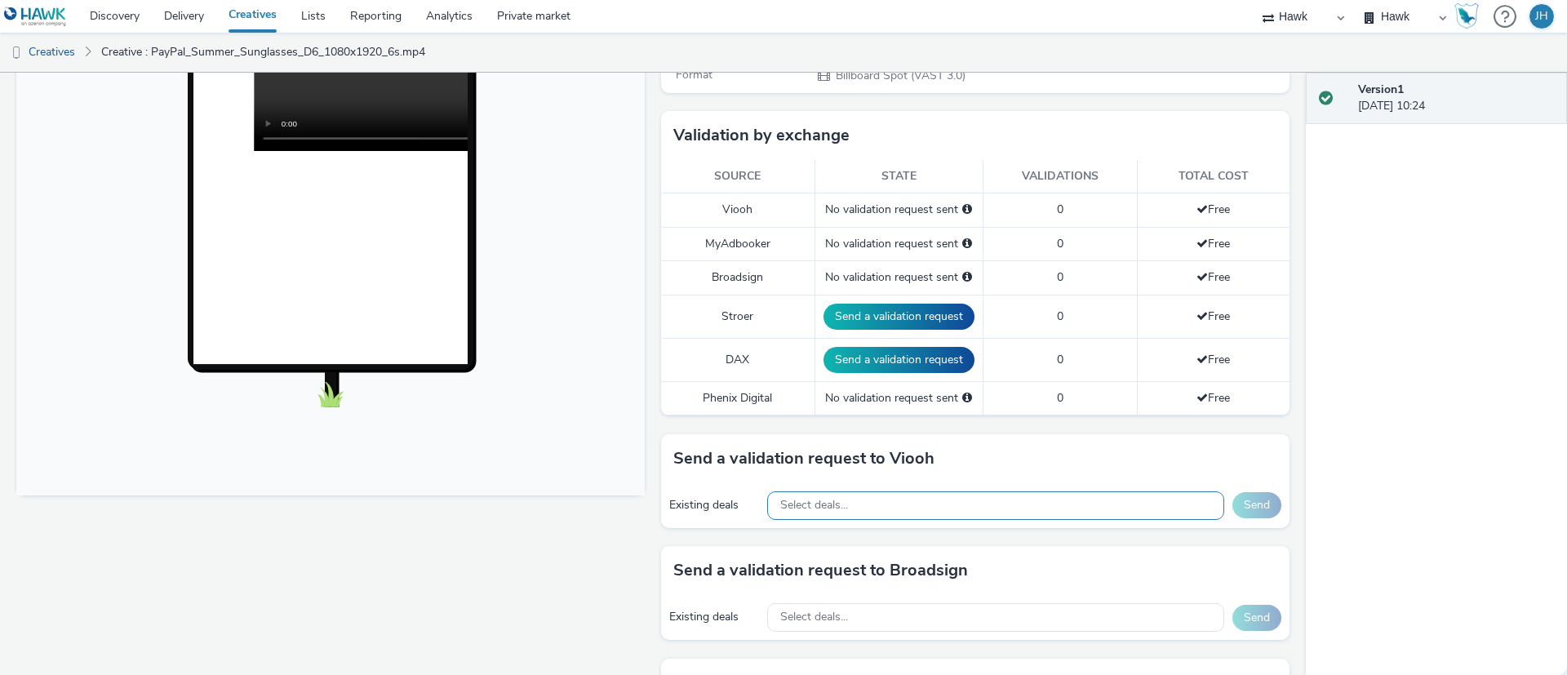
click at [898, 509] on div "Select deals..." at bounding box center [995, 505] width 457 height 29
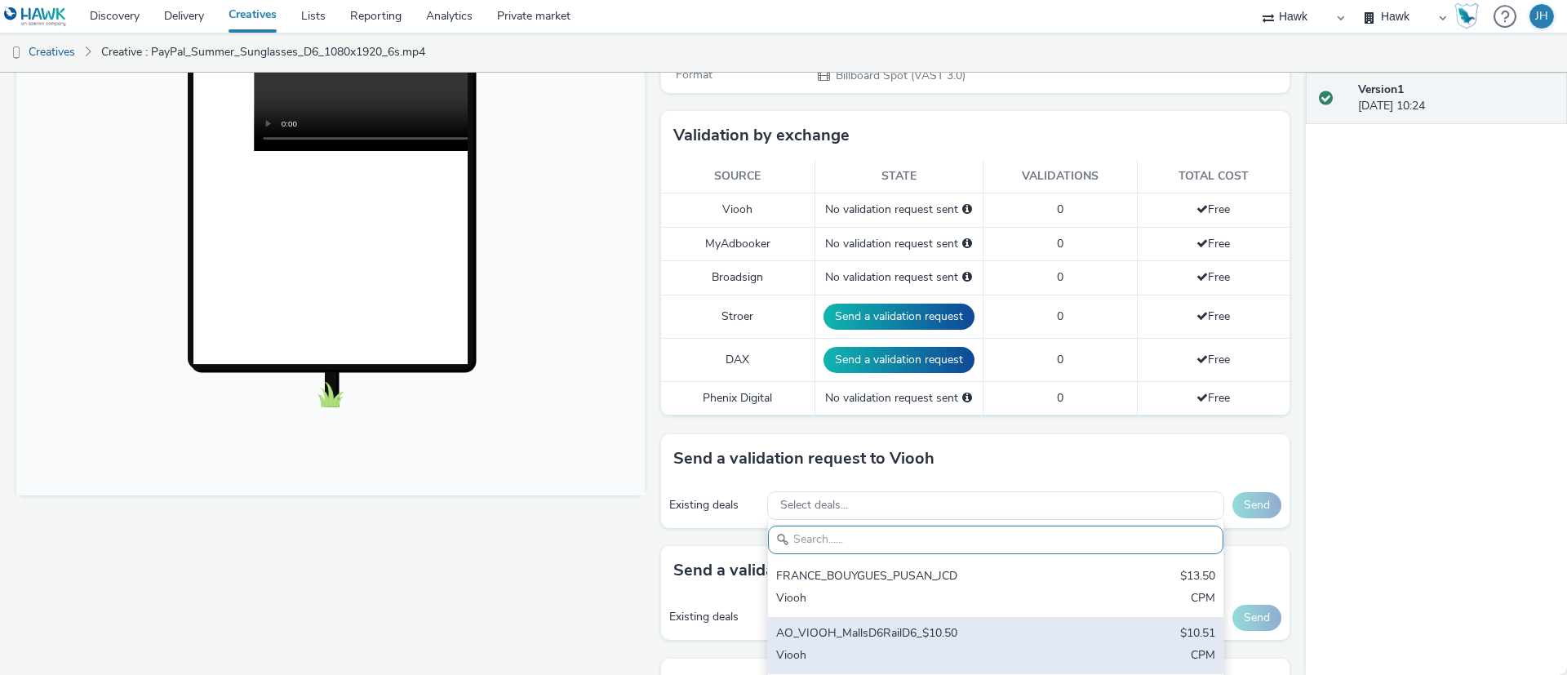
click at [906, 633] on div "AO_VIOOH_MallsD6RailD6_$10.50" at bounding box center [921, 634] width 290 height 19
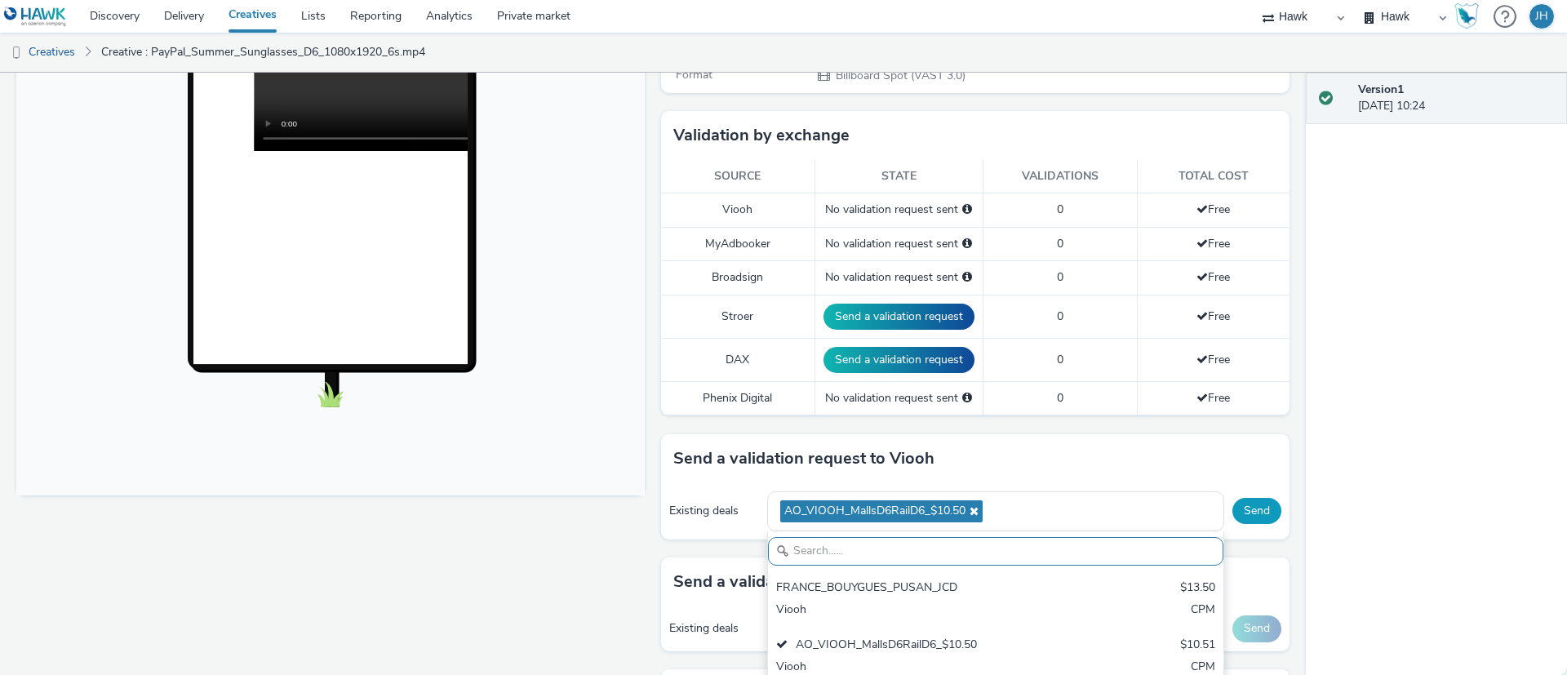
click at [1233, 517] on button "Send" at bounding box center [1257, 511] width 49 height 26
